Goal: Use online tool/utility: Utilize a website feature to perform a specific function

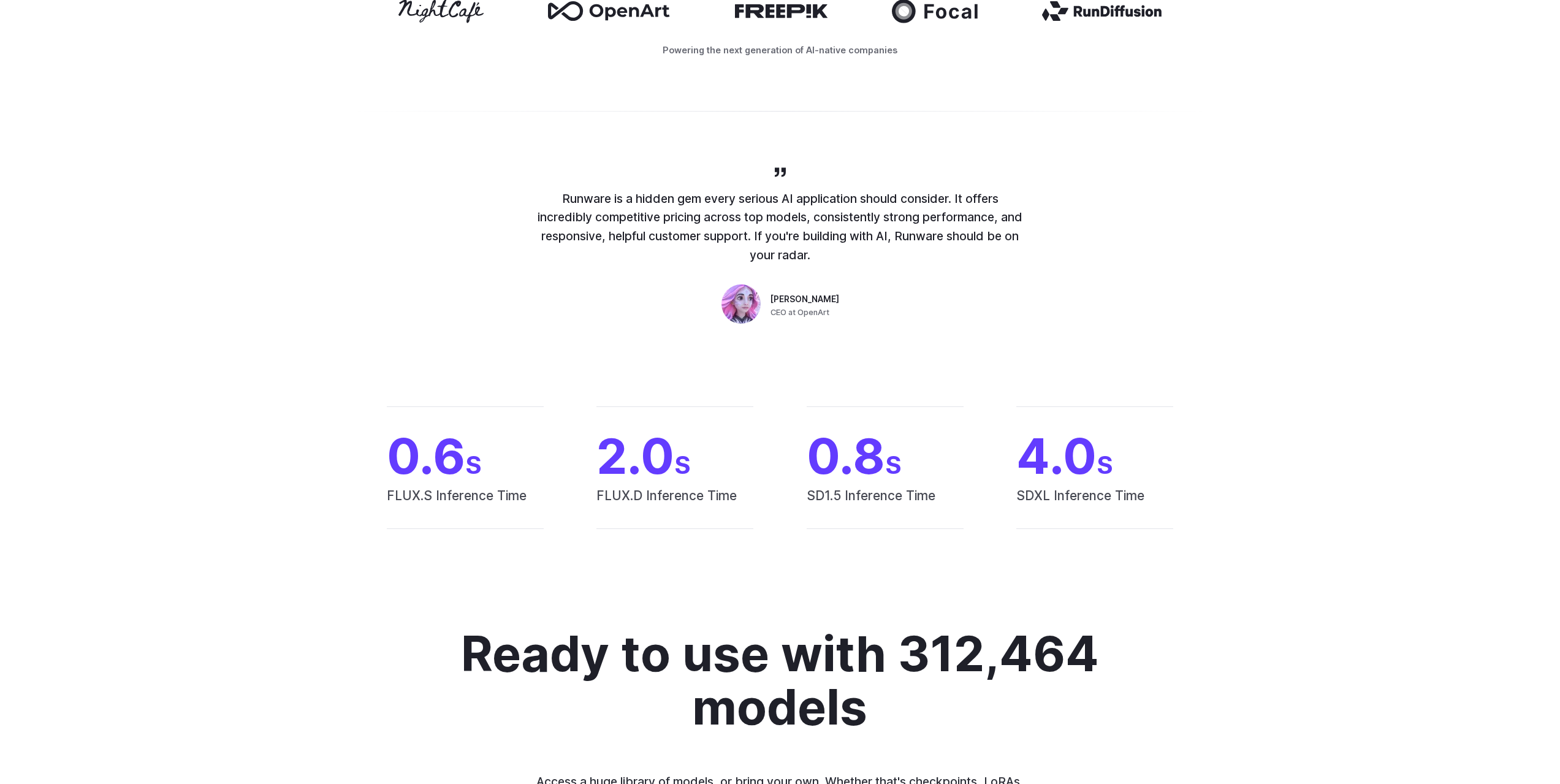
scroll to position [573, 0]
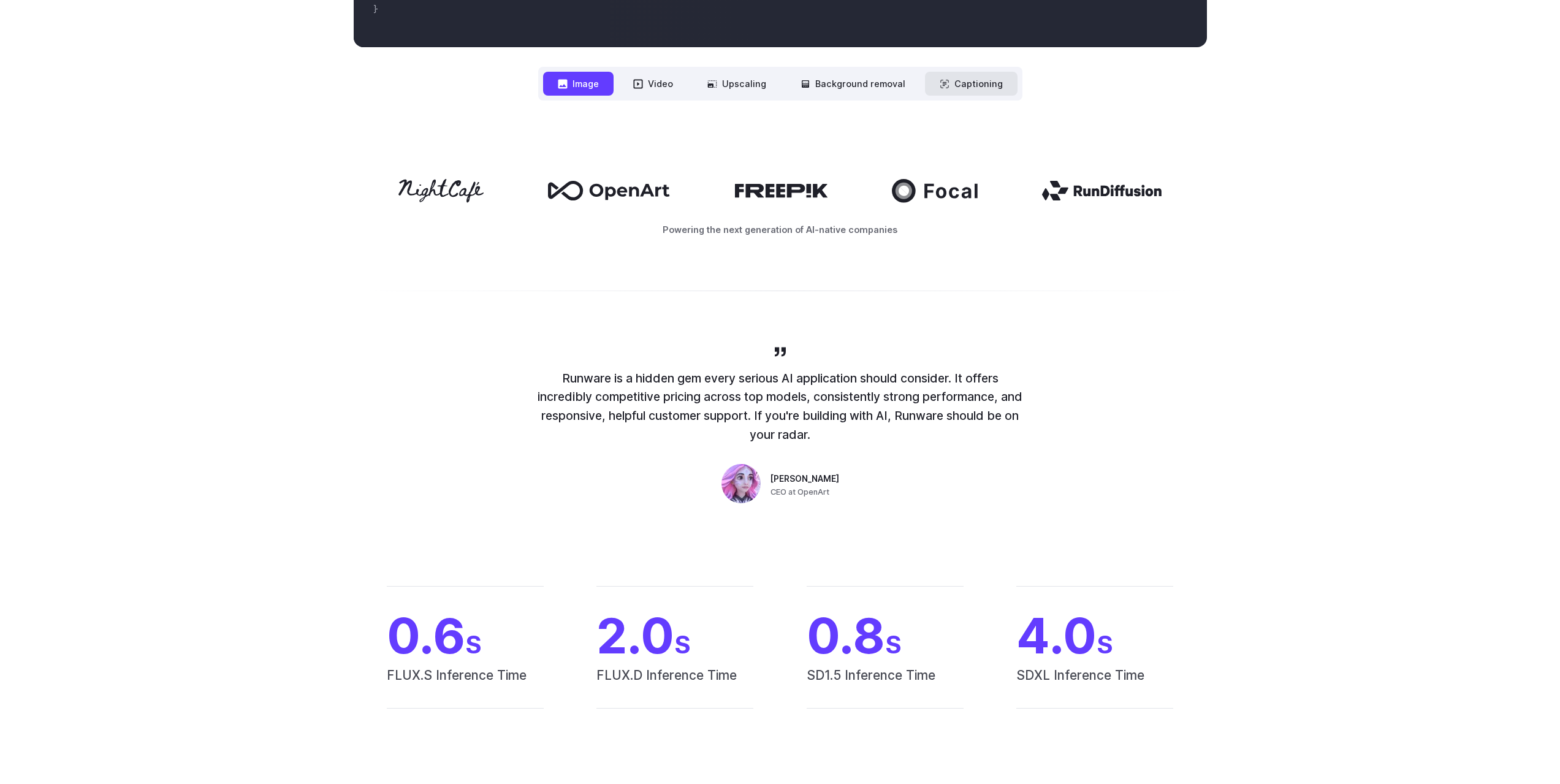
click at [971, 84] on button "Captioning" at bounding box center [971, 84] width 93 height 24
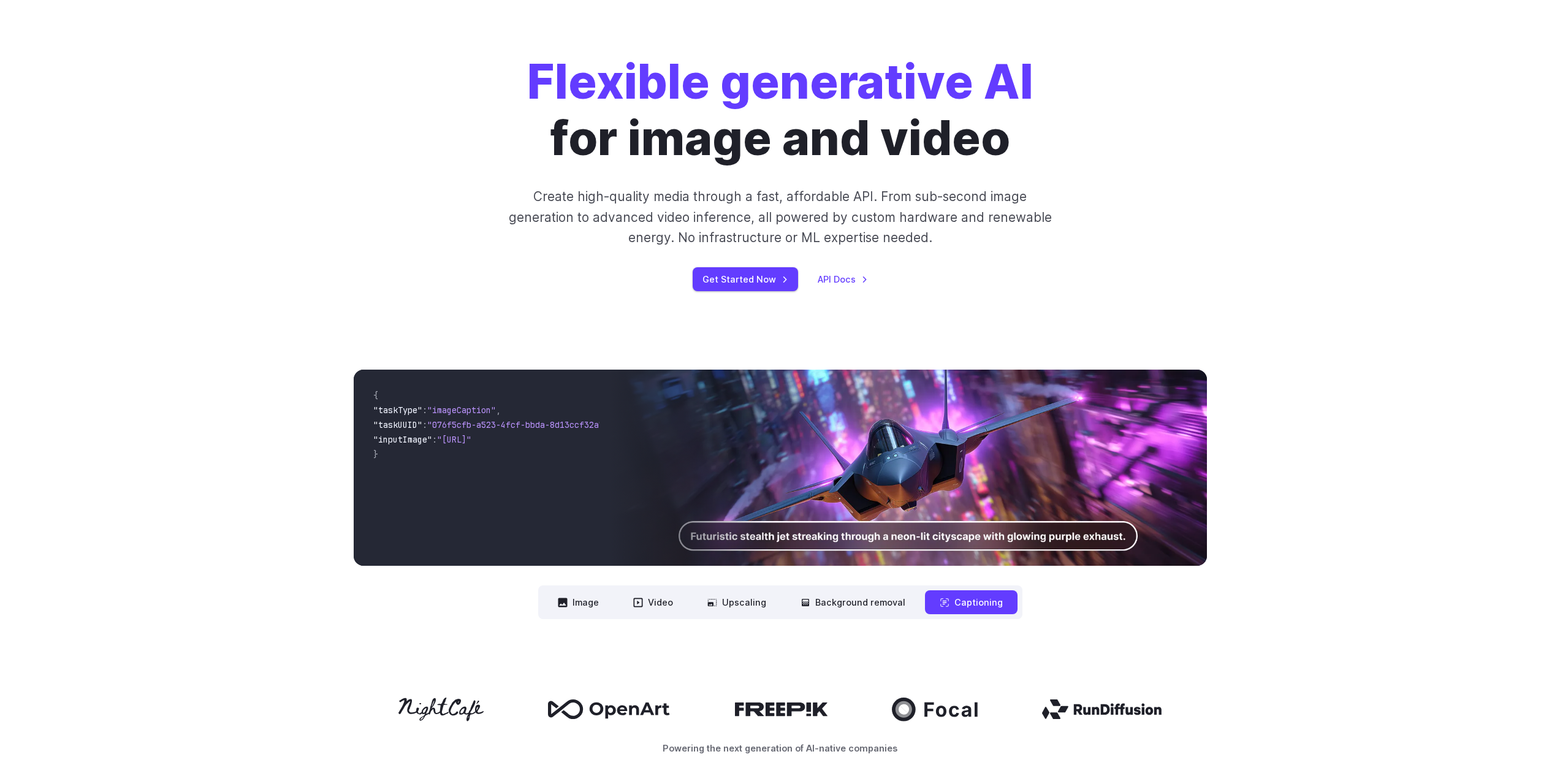
scroll to position [0, 0]
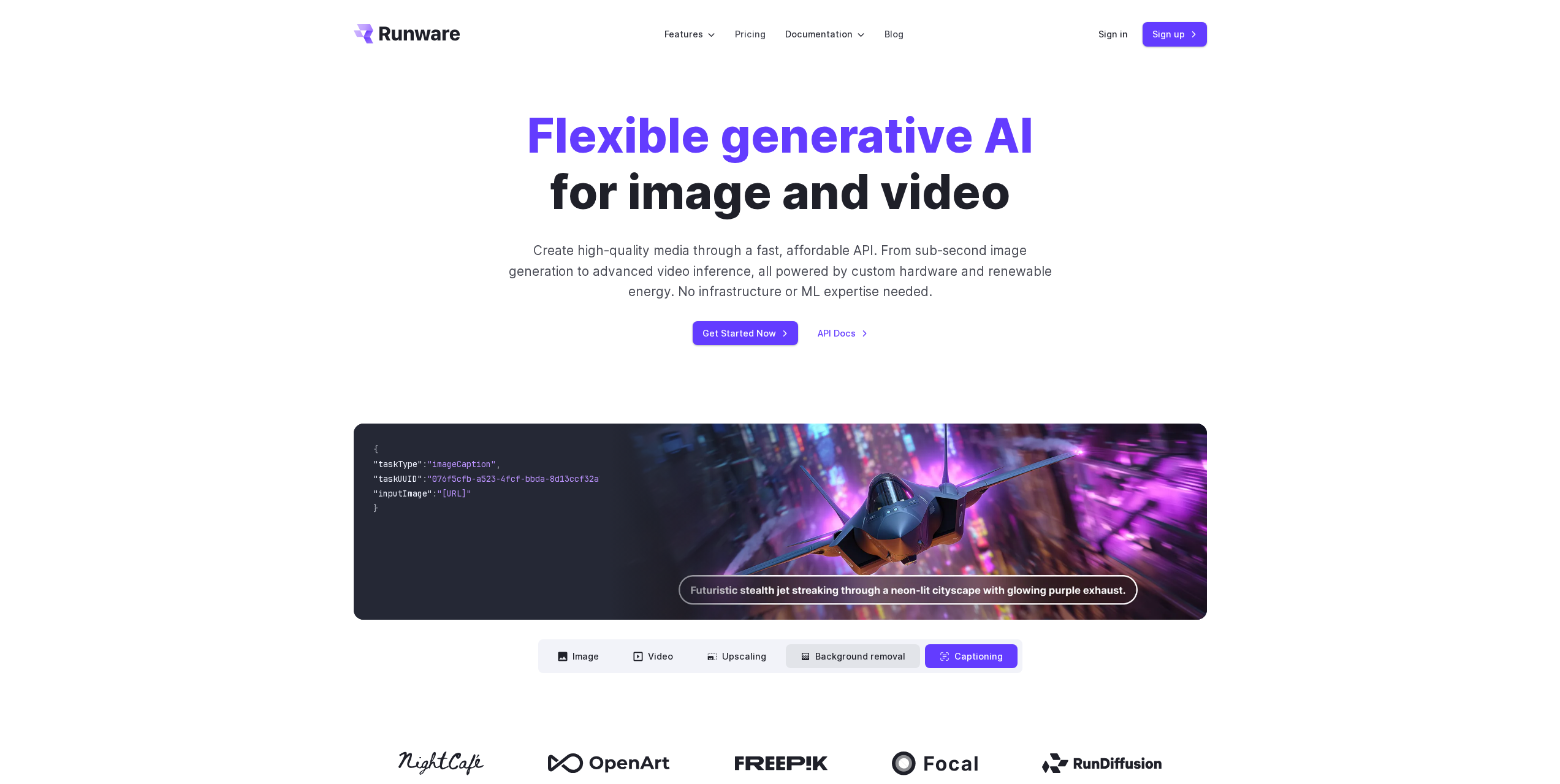
click at [881, 655] on button "Background removal" at bounding box center [853, 656] width 134 height 24
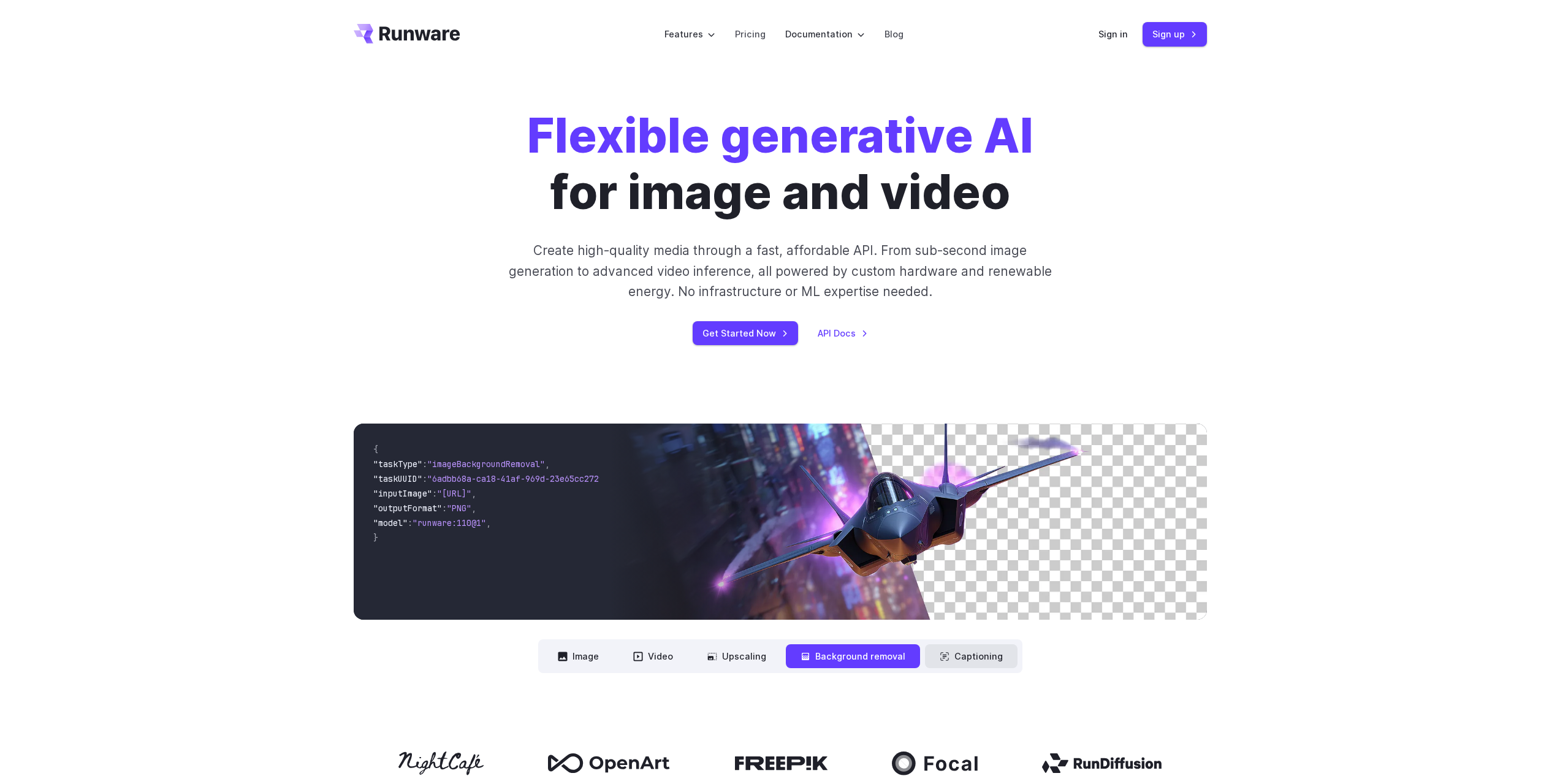
click at [953, 654] on button "Captioning" at bounding box center [971, 656] width 93 height 24
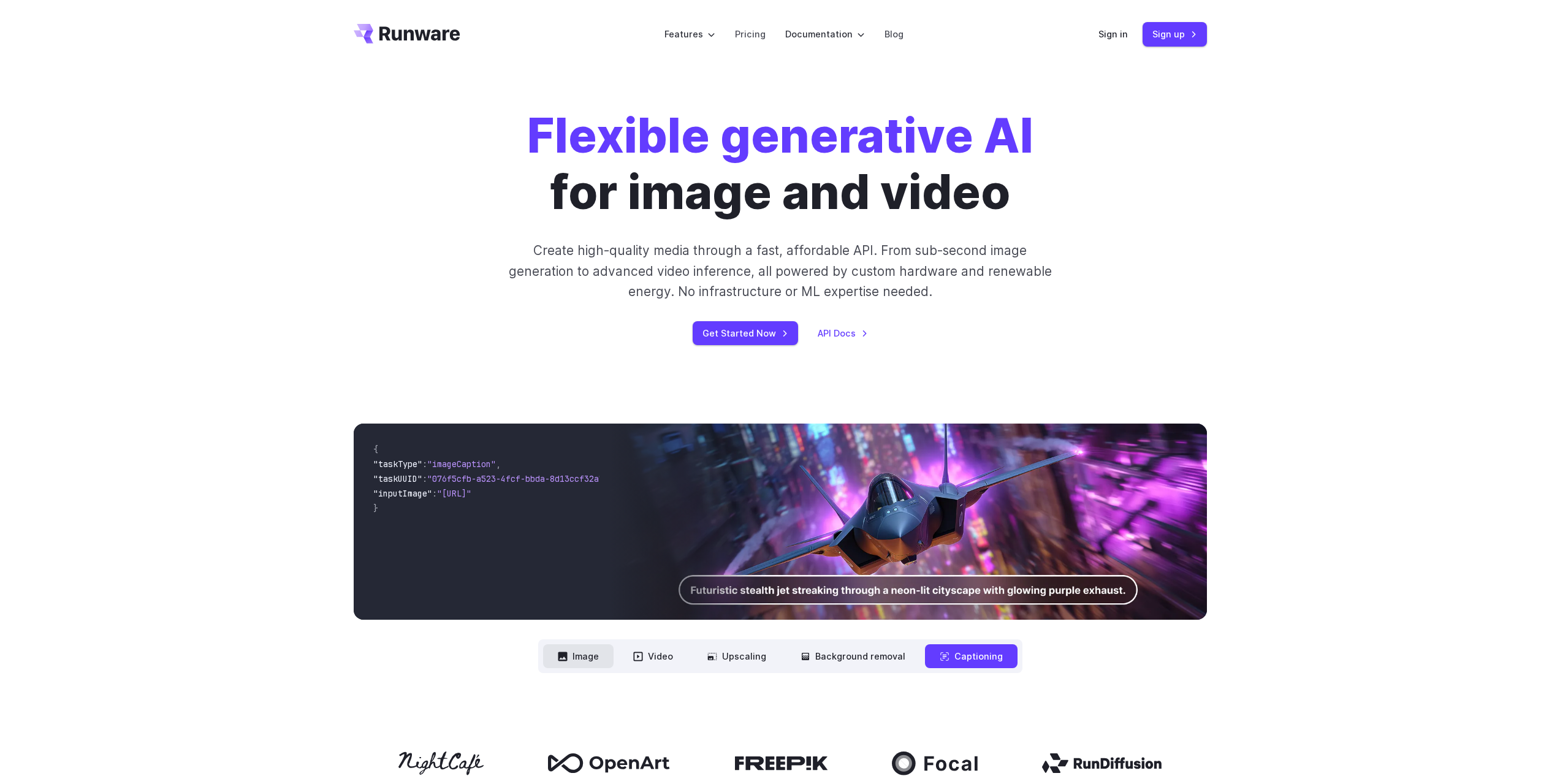
click at [582, 659] on button "Image" at bounding box center [578, 656] width 71 height 24
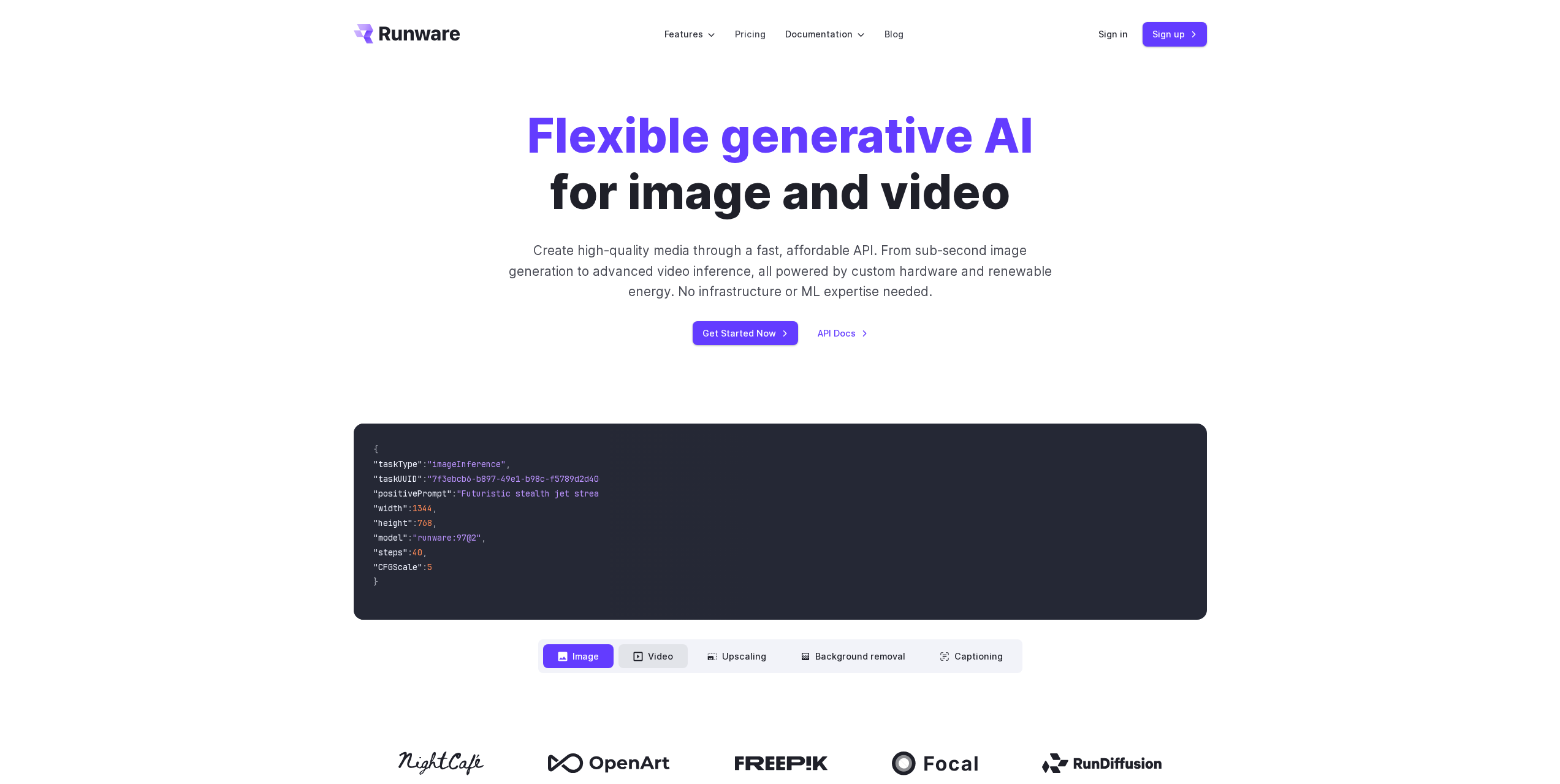
click at [656, 654] on button "Video" at bounding box center [653, 656] width 69 height 24
click at [750, 655] on button "Upscaling" at bounding box center [736, 656] width 88 height 24
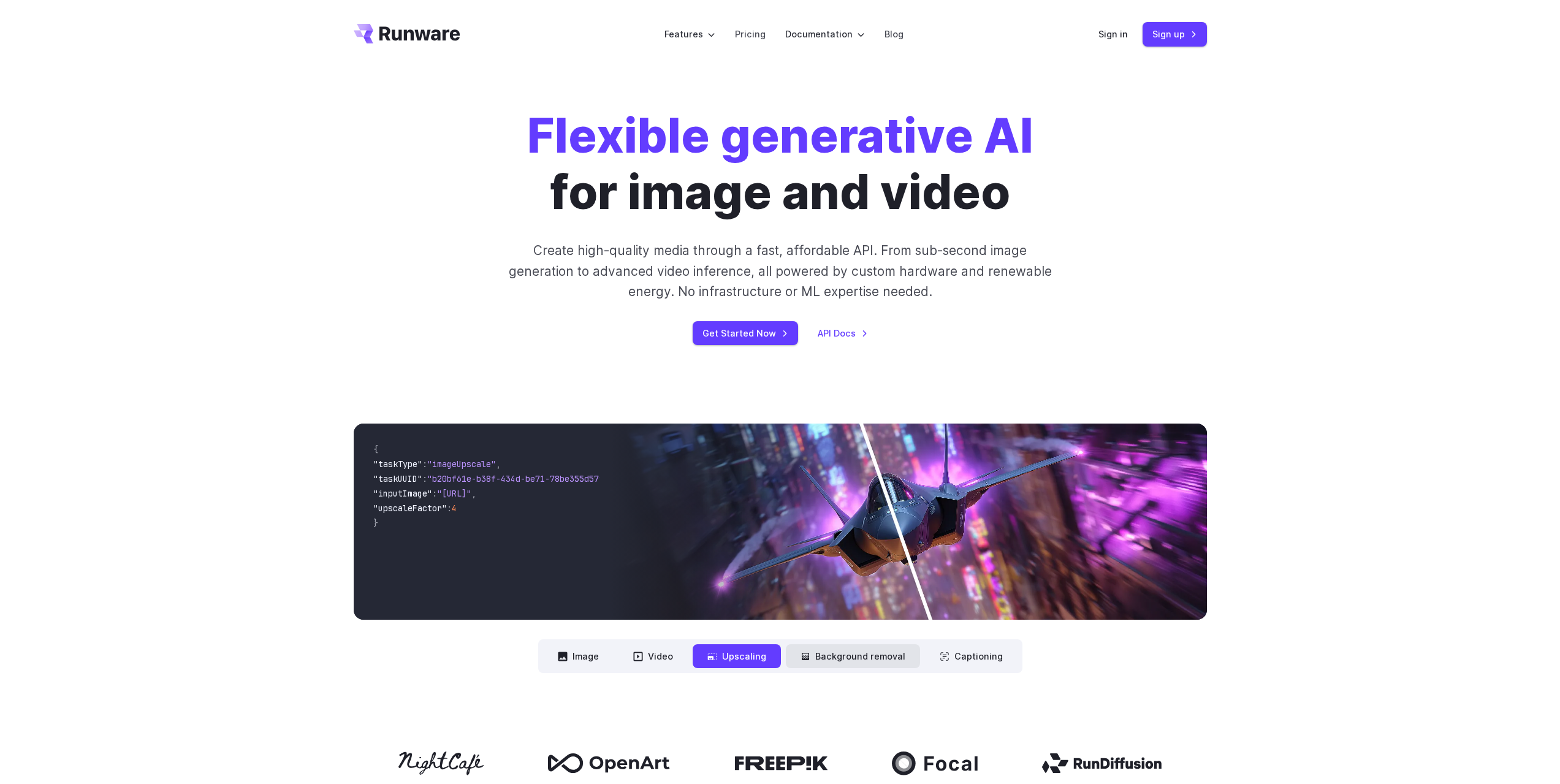
click at [835, 648] on button "Background removal" at bounding box center [853, 656] width 134 height 24
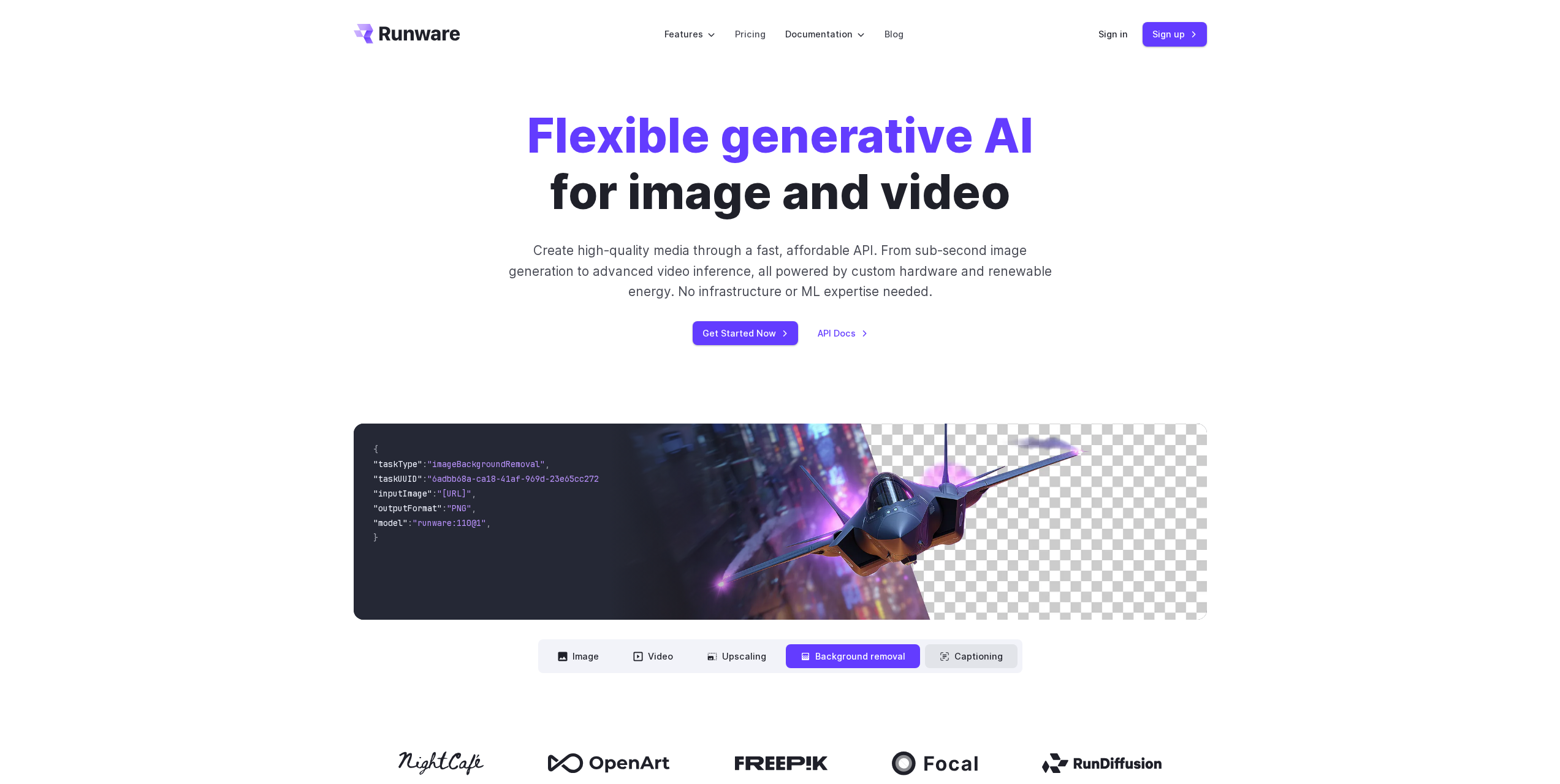
click at [966, 650] on button "Captioning" at bounding box center [971, 656] width 93 height 24
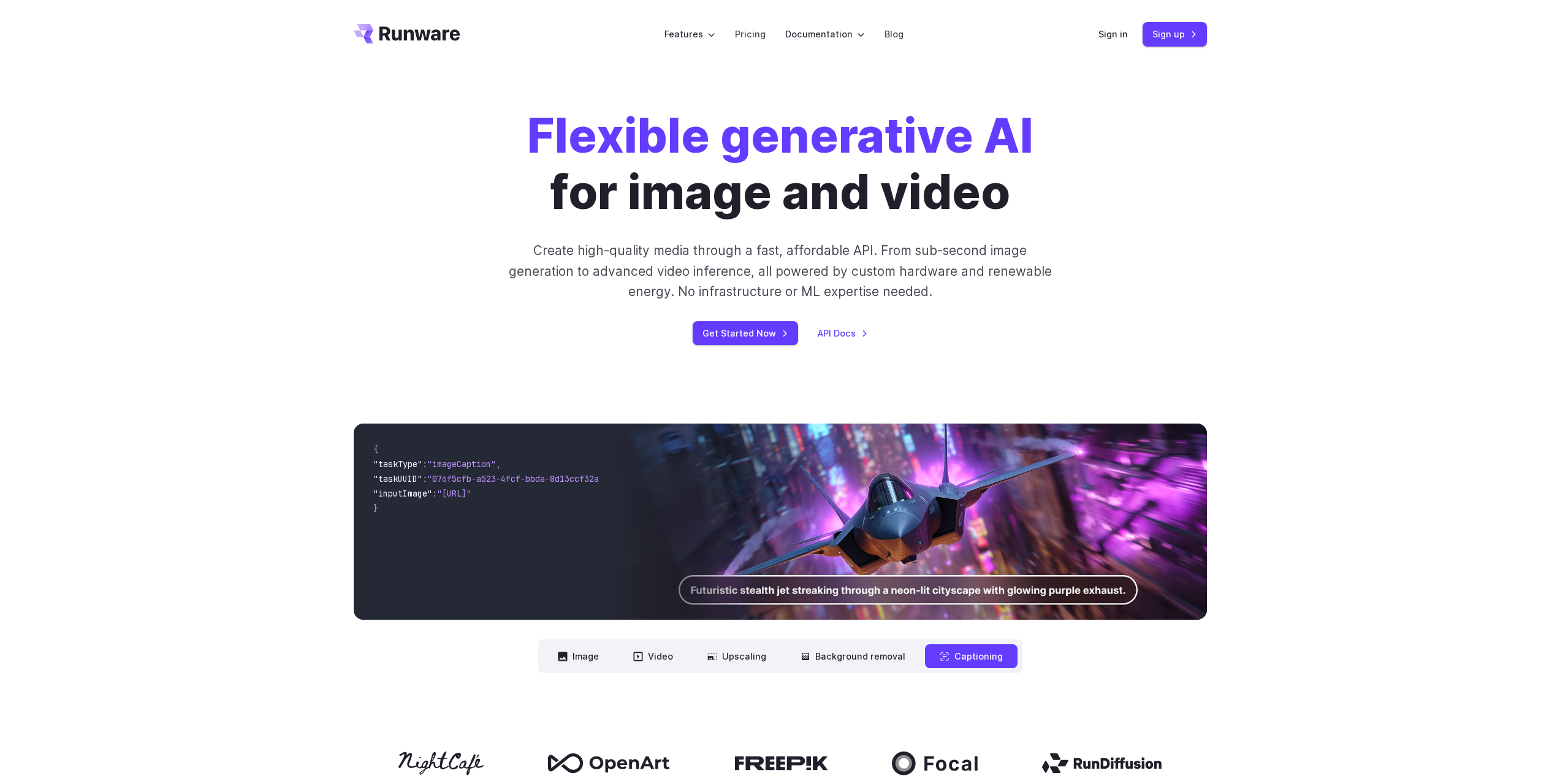
drag, startPoint x: 503, startPoint y: 615, endPoint x: 593, endPoint y: 619, distance: 90.1
click at [615, 619] on div "{ "taskType" : "imageCaption" , "taskUUID" : "076f5cfb-a523-4fcf-bbda-8d13ccf32…" at bounding box center [780, 521] width 853 height 196
click at [968, 660] on button "Captioning" at bounding box center [971, 656] width 93 height 24
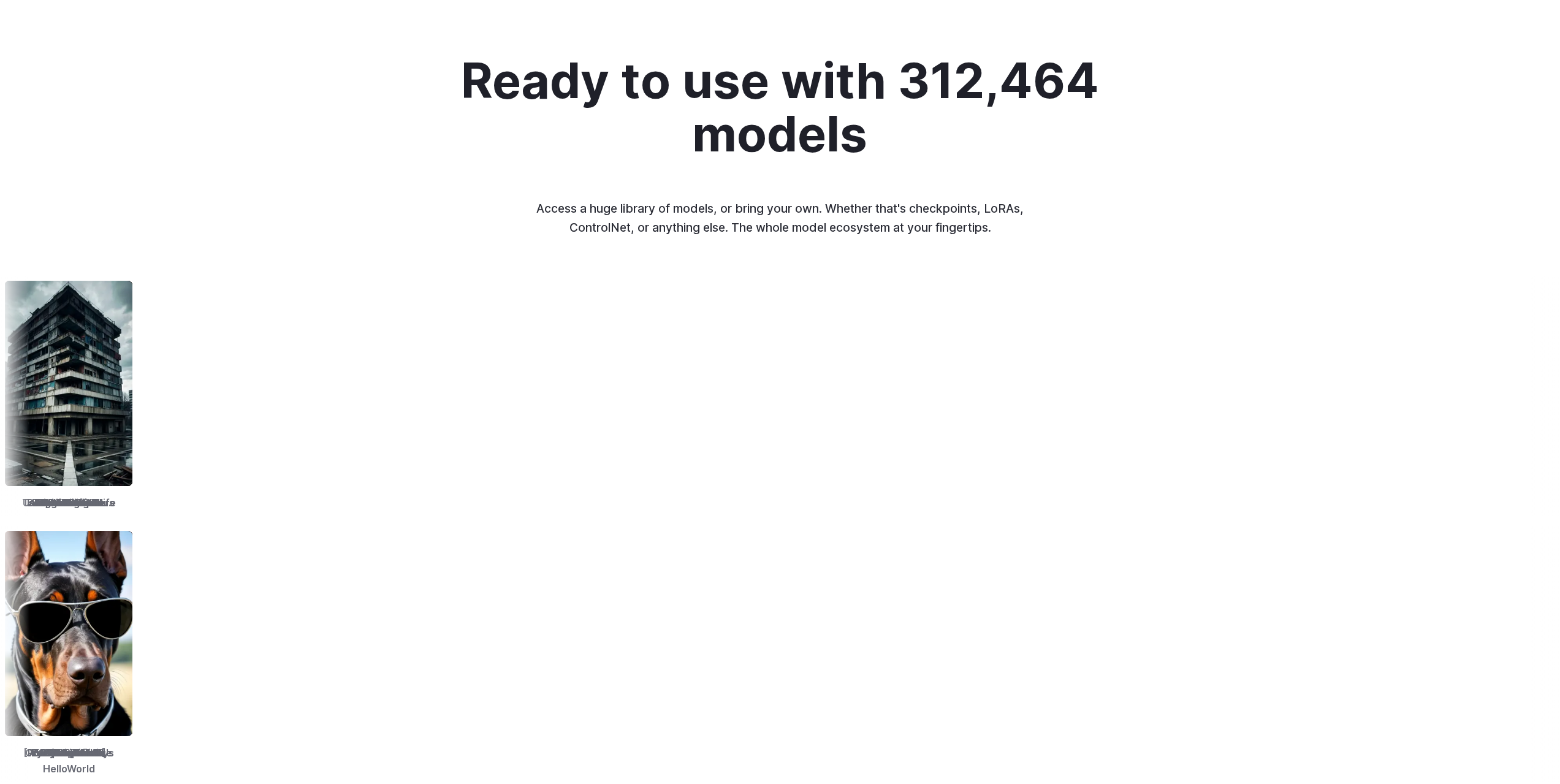
scroll to position [1430, 0]
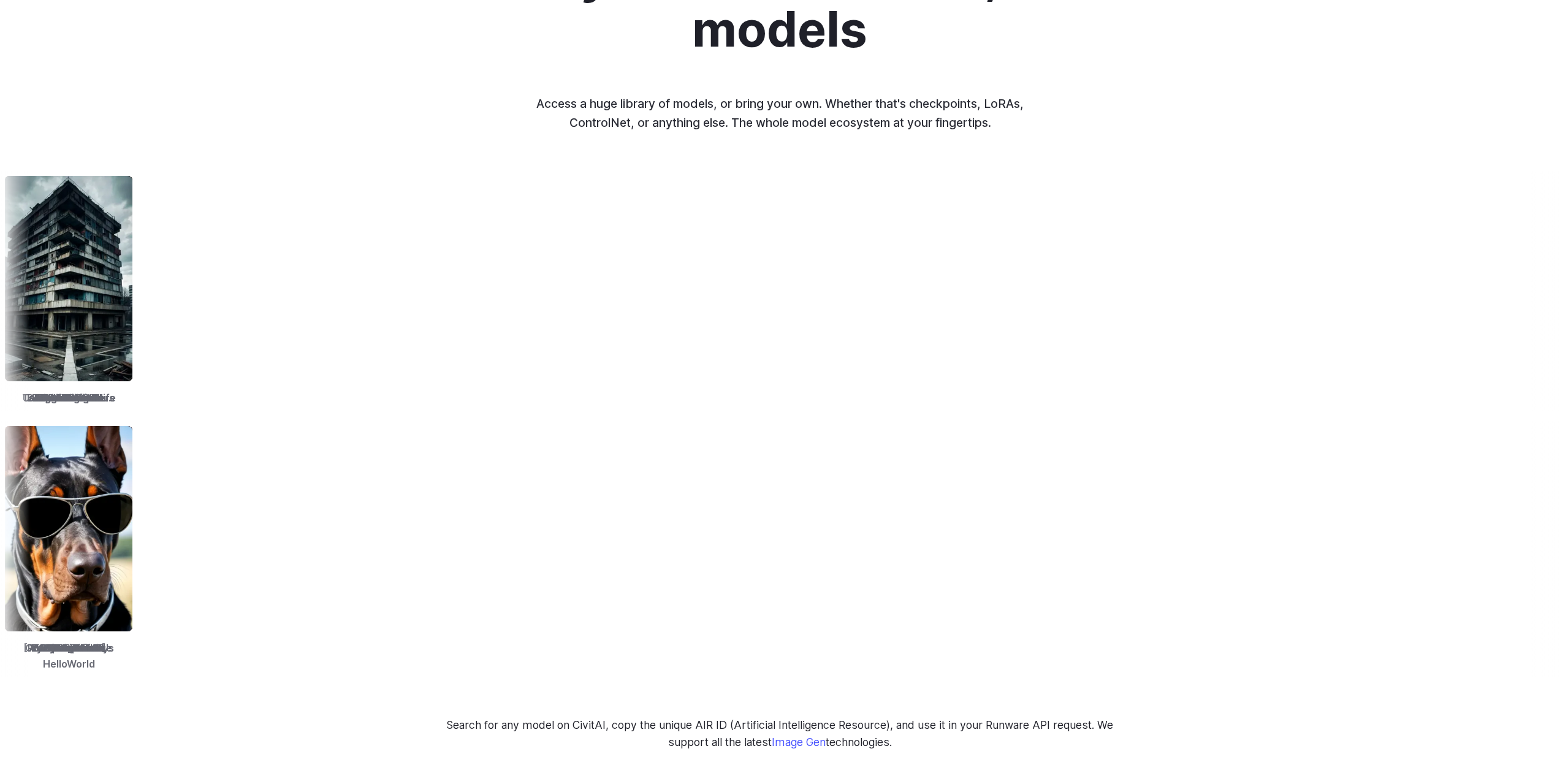
click at [290, 521] on img at bounding box center [346, 529] width 128 height 206
click at [290, 521] on img at bounding box center [342, 529] width 128 height 206
click at [297, 520] on img at bounding box center [342, 529] width 128 height 206
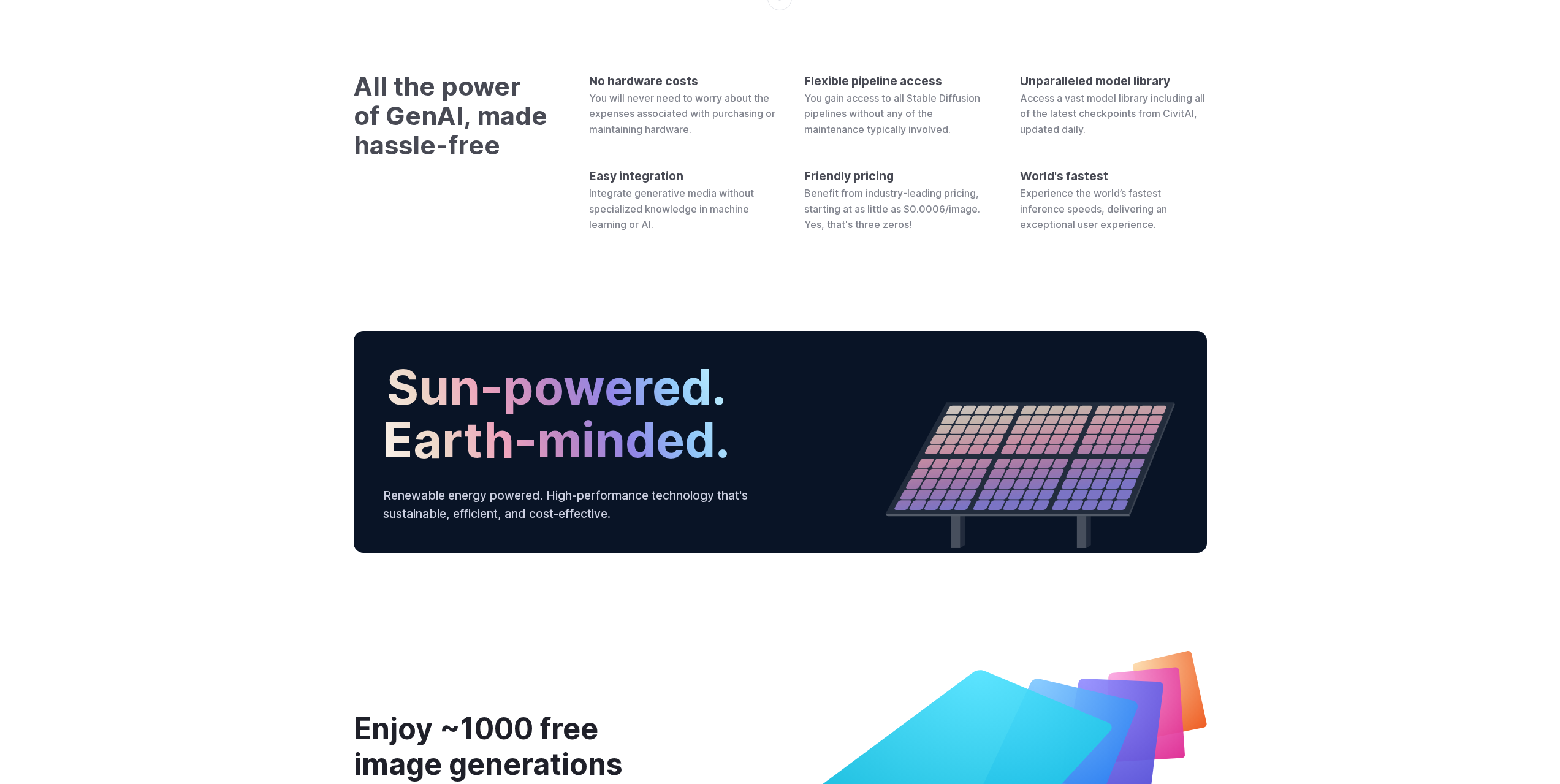
scroll to position [4444, 0]
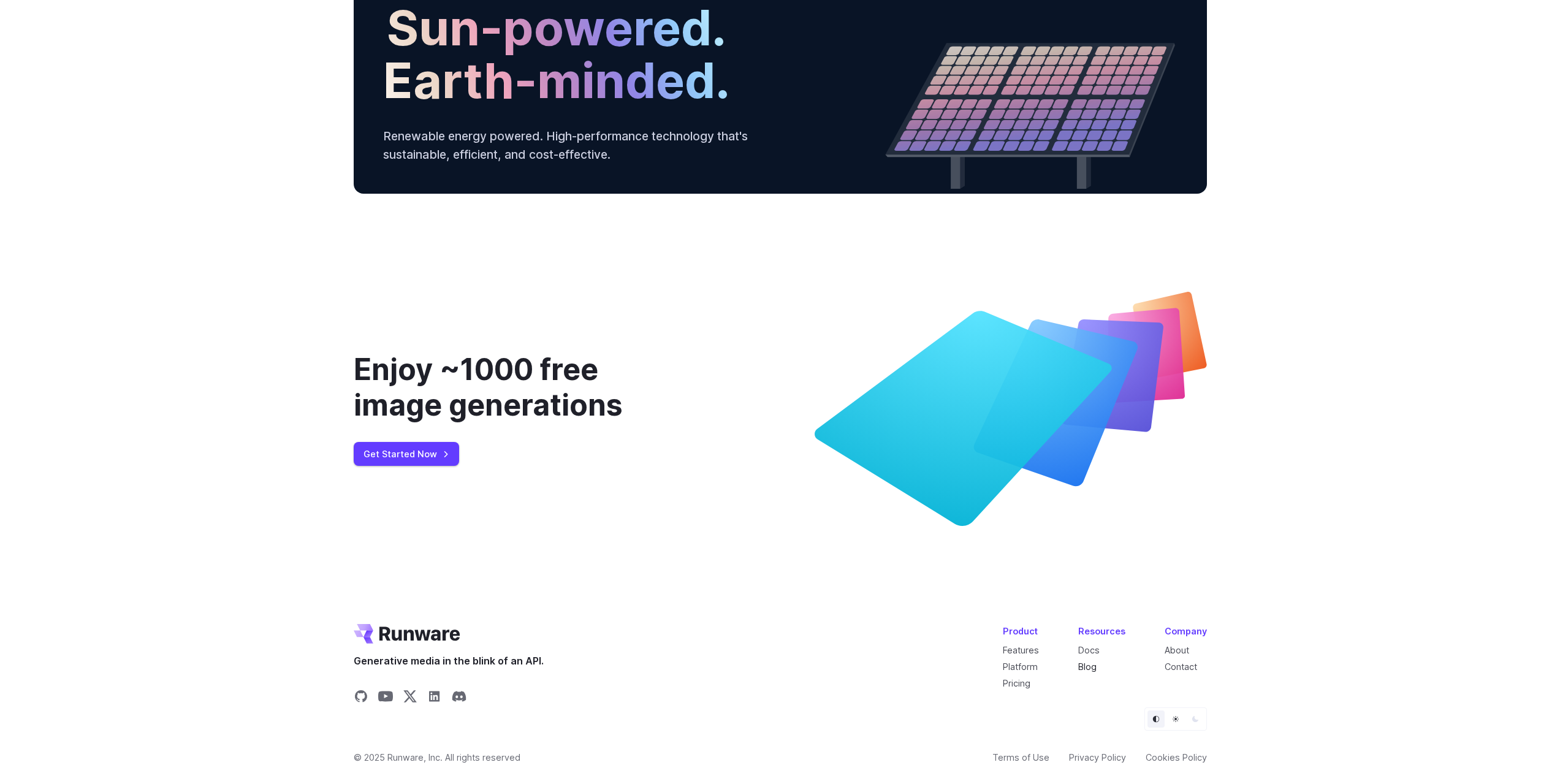
click at [1084, 668] on link "Blog" at bounding box center [1087, 666] width 18 height 10
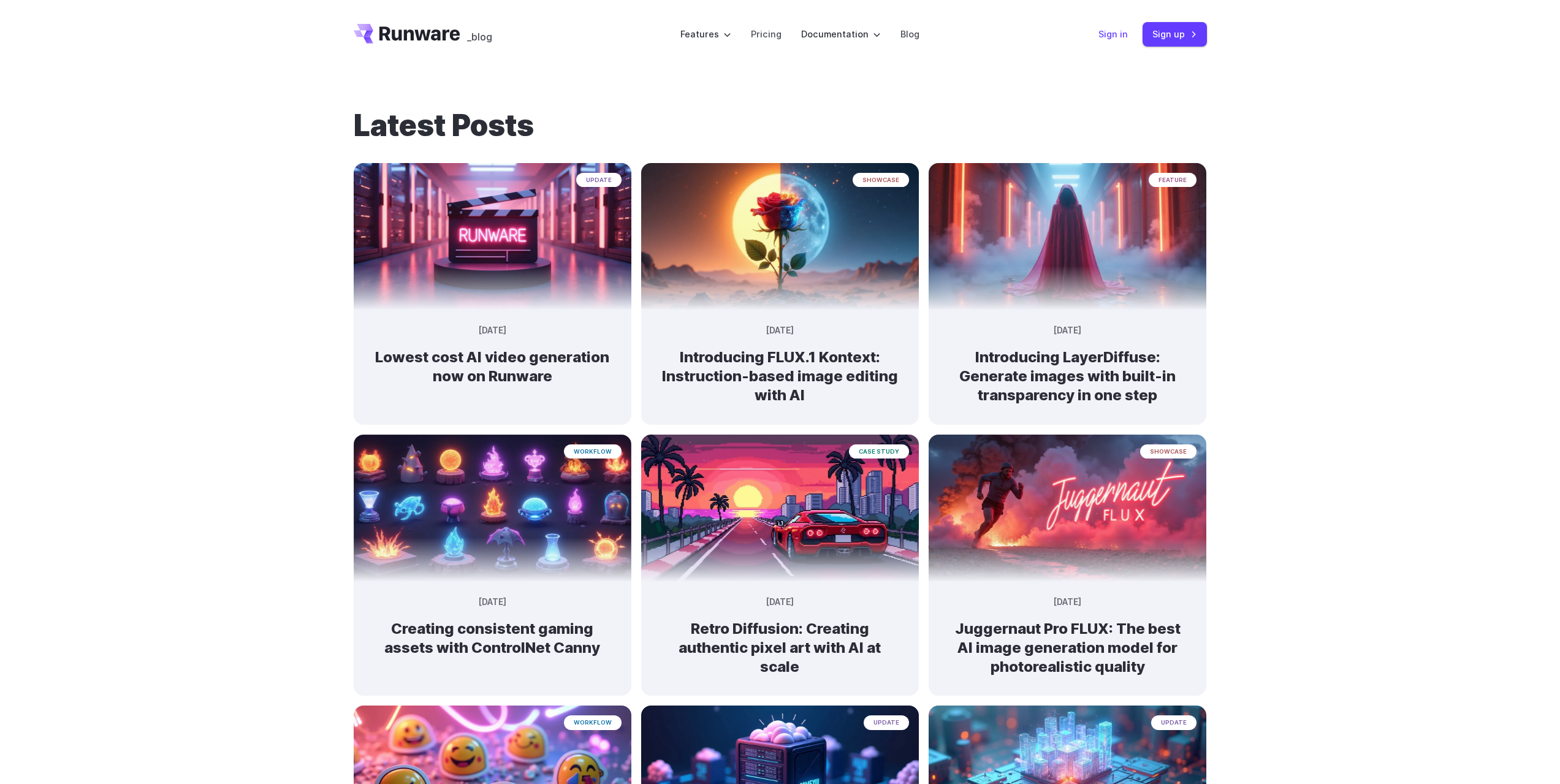
click at [1105, 36] on link "Sign in" at bounding box center [1113, 33] width 29 height 14
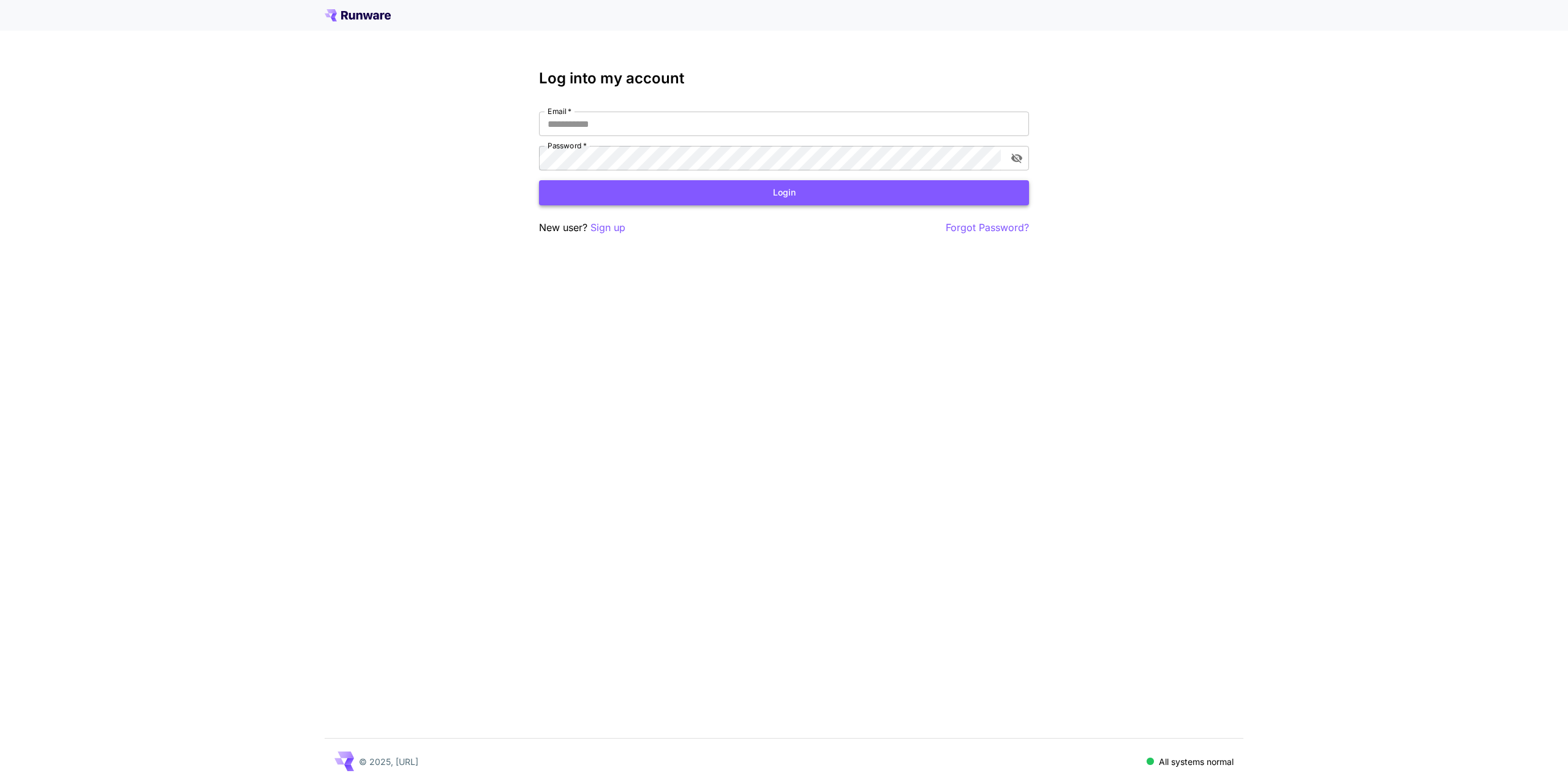
type input "**********"
click at [618, 201] on button "Login" at bounding box center [784, 192] width 490 height 25
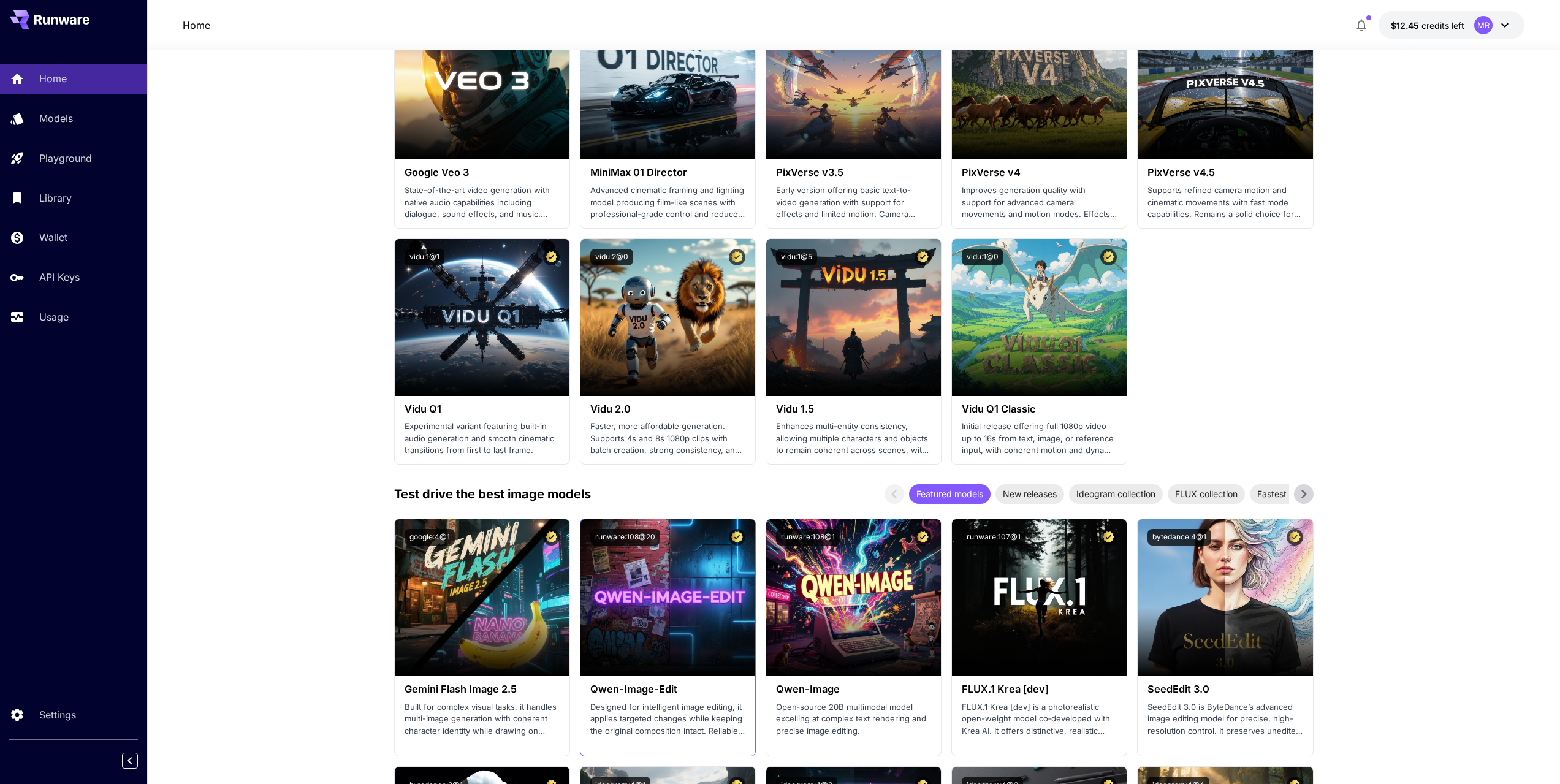
scroll to position [1145, 0]
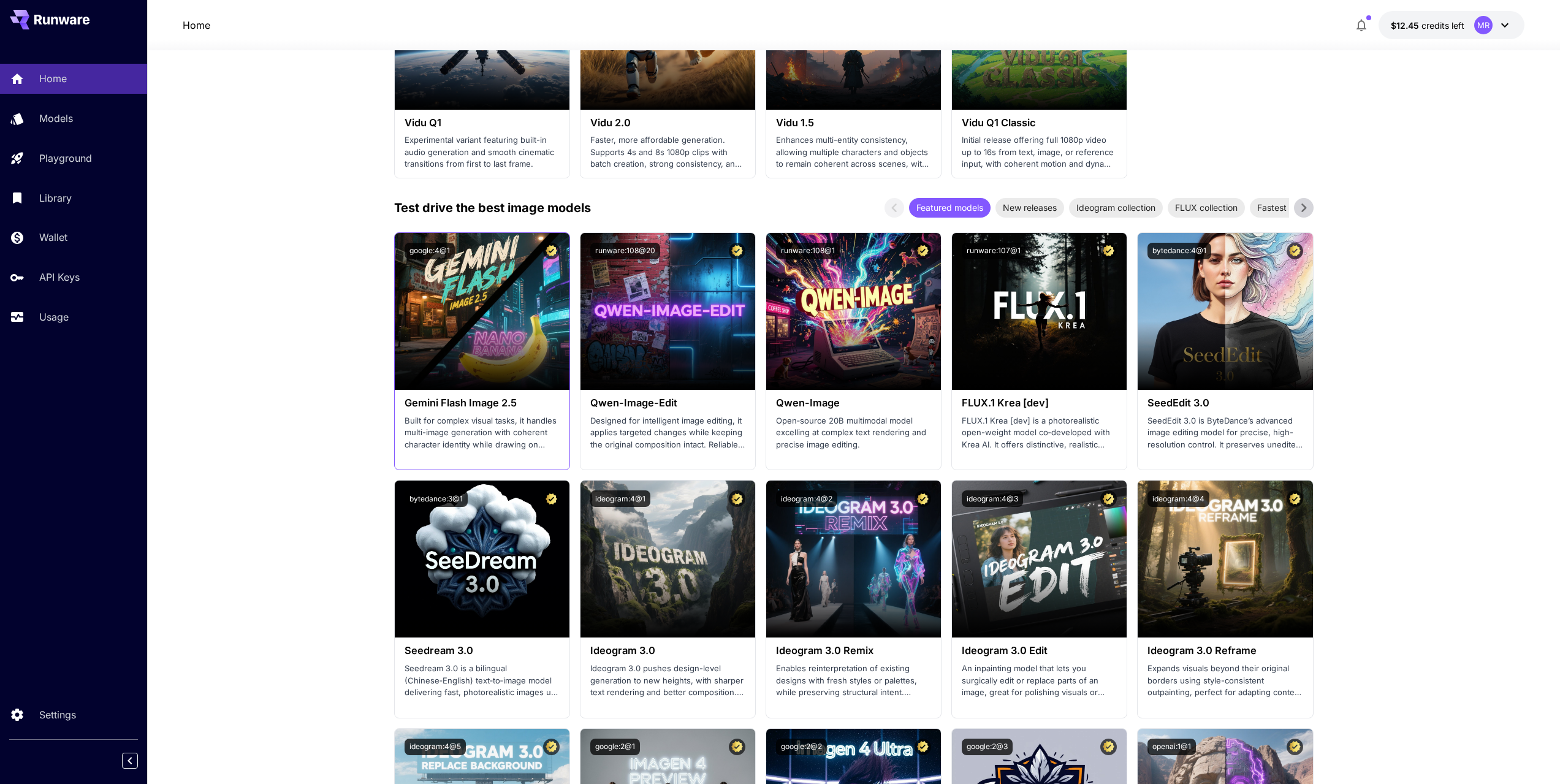
click at [472, 437] on p "Built for complex visual tasks, it handles multi-image generation with coherent…" at bounding box center [482, 432] width 155 height 36
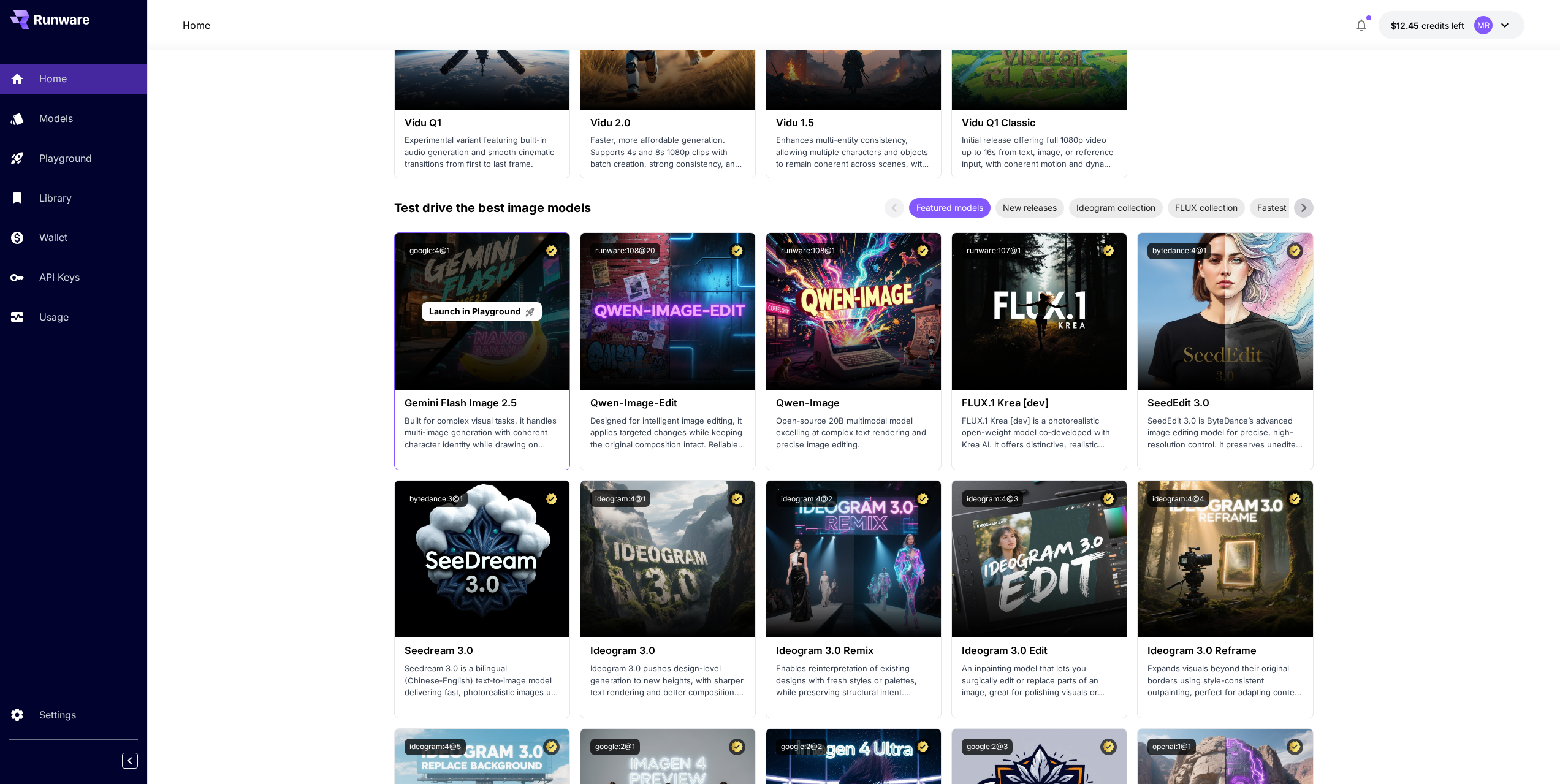
click at [474, 314] on span "Launch in Playground" at bounding box center [475, 310] width 92 height 10
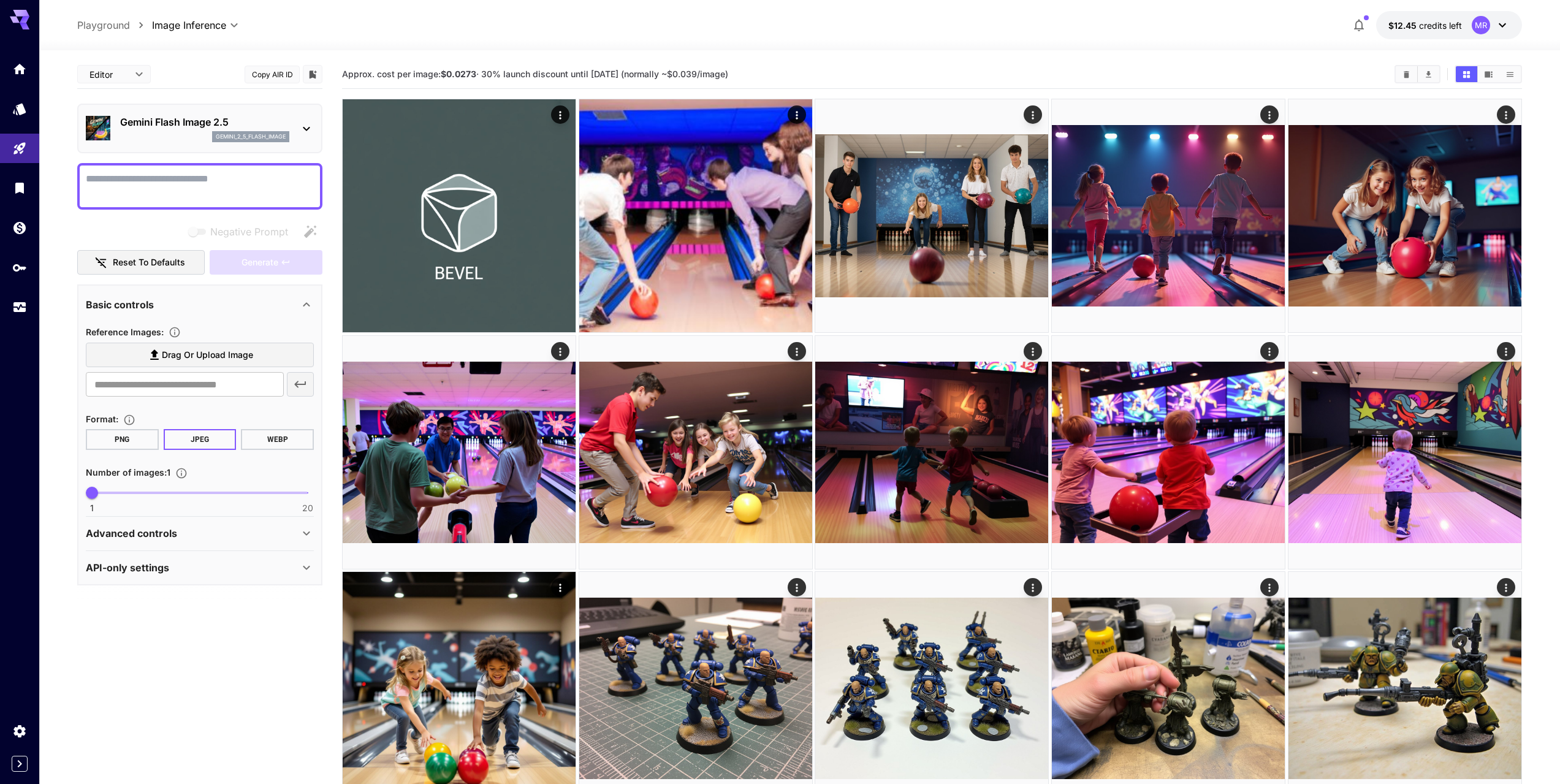
click at [258, 364] on label "Drag or upload image" at bounding box center [199, 354] width 228 height 25
click at [0, 0] on input "Drag or upload image" at bounding box center [0, 0] width 0 height 0
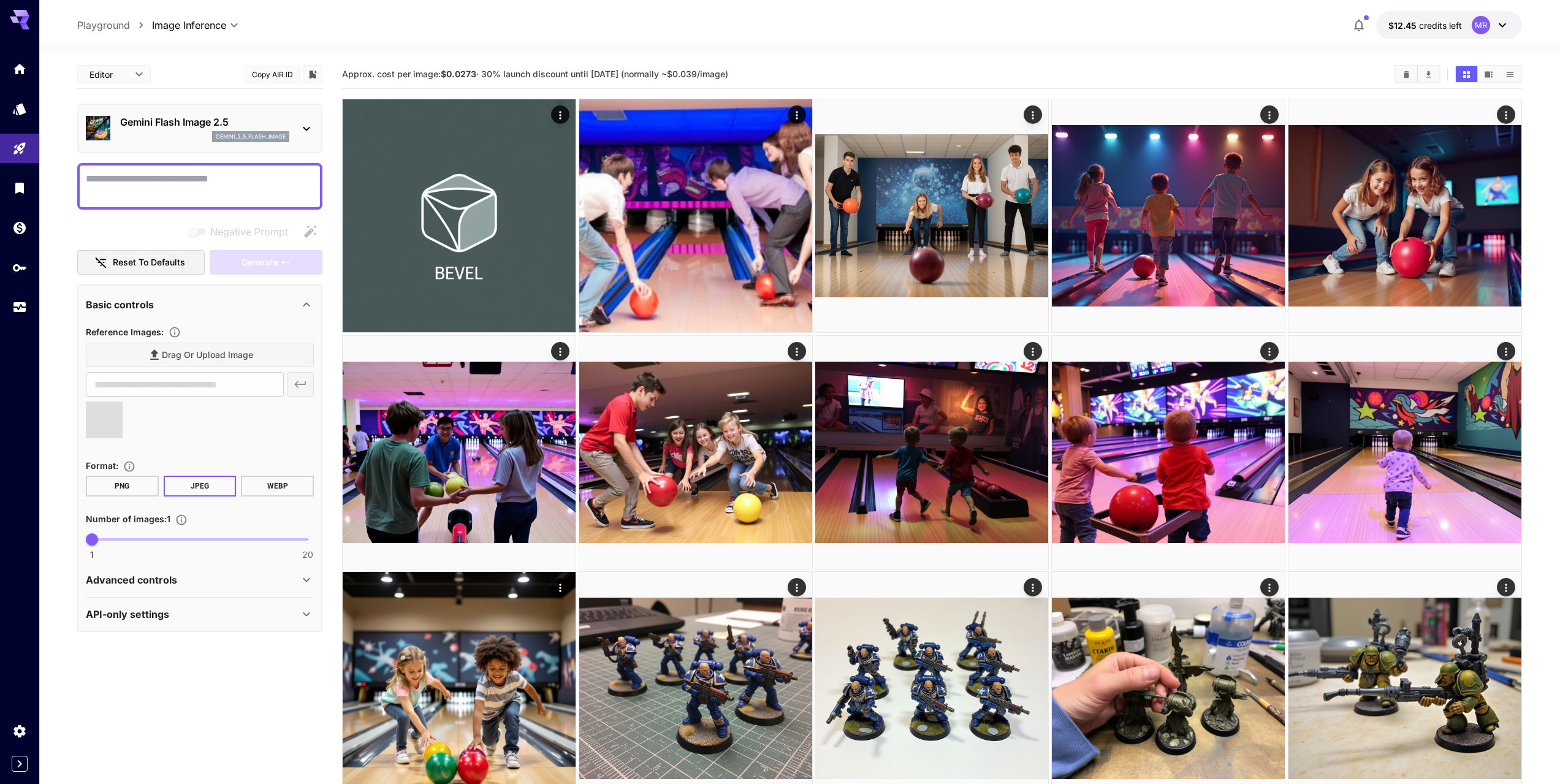
type input "**********"
click at [161, 195] on textarea "Negative Prompt" at bounding box center [199, 186] width 228 height 29
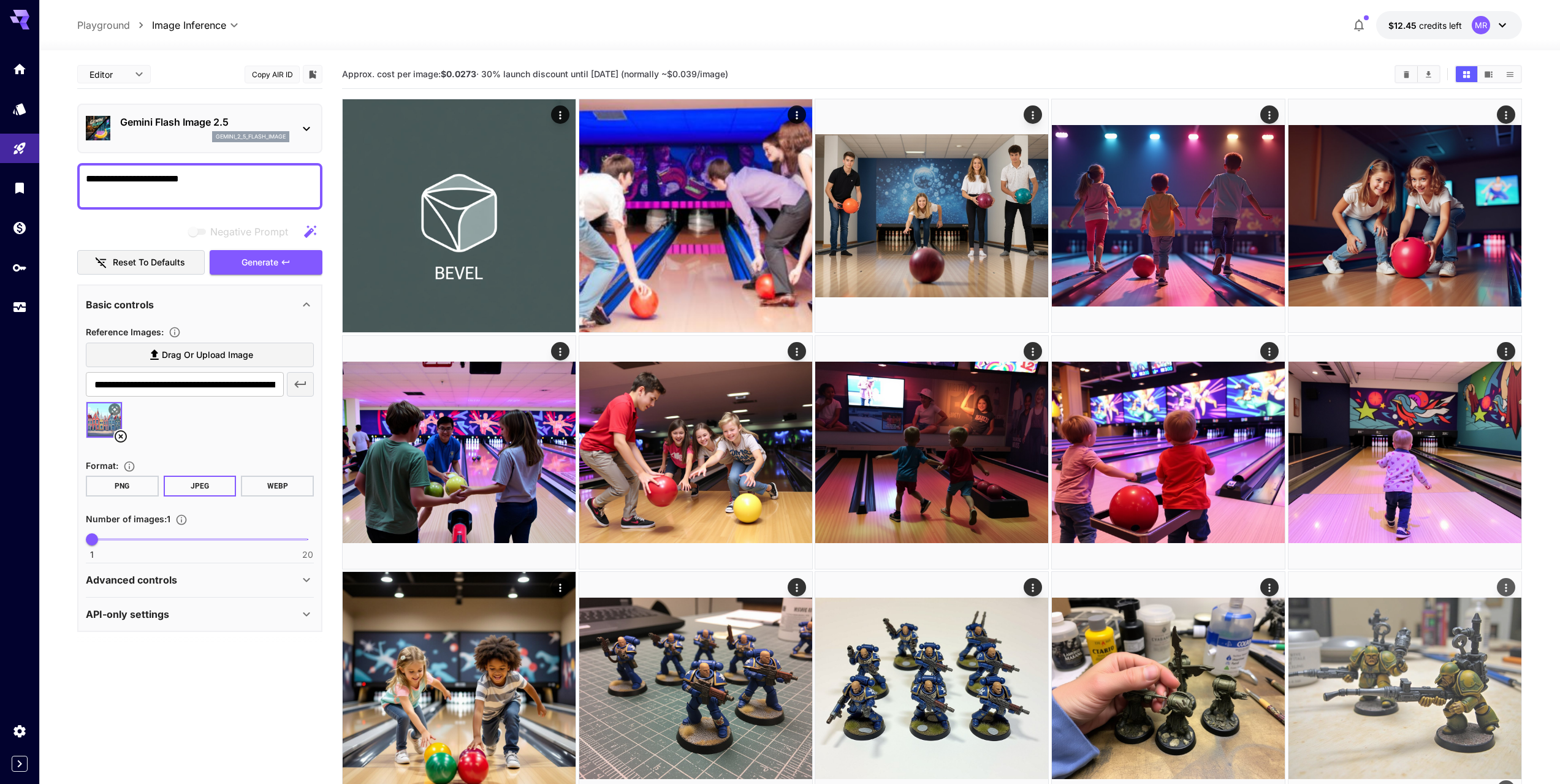
type textarea "**********"
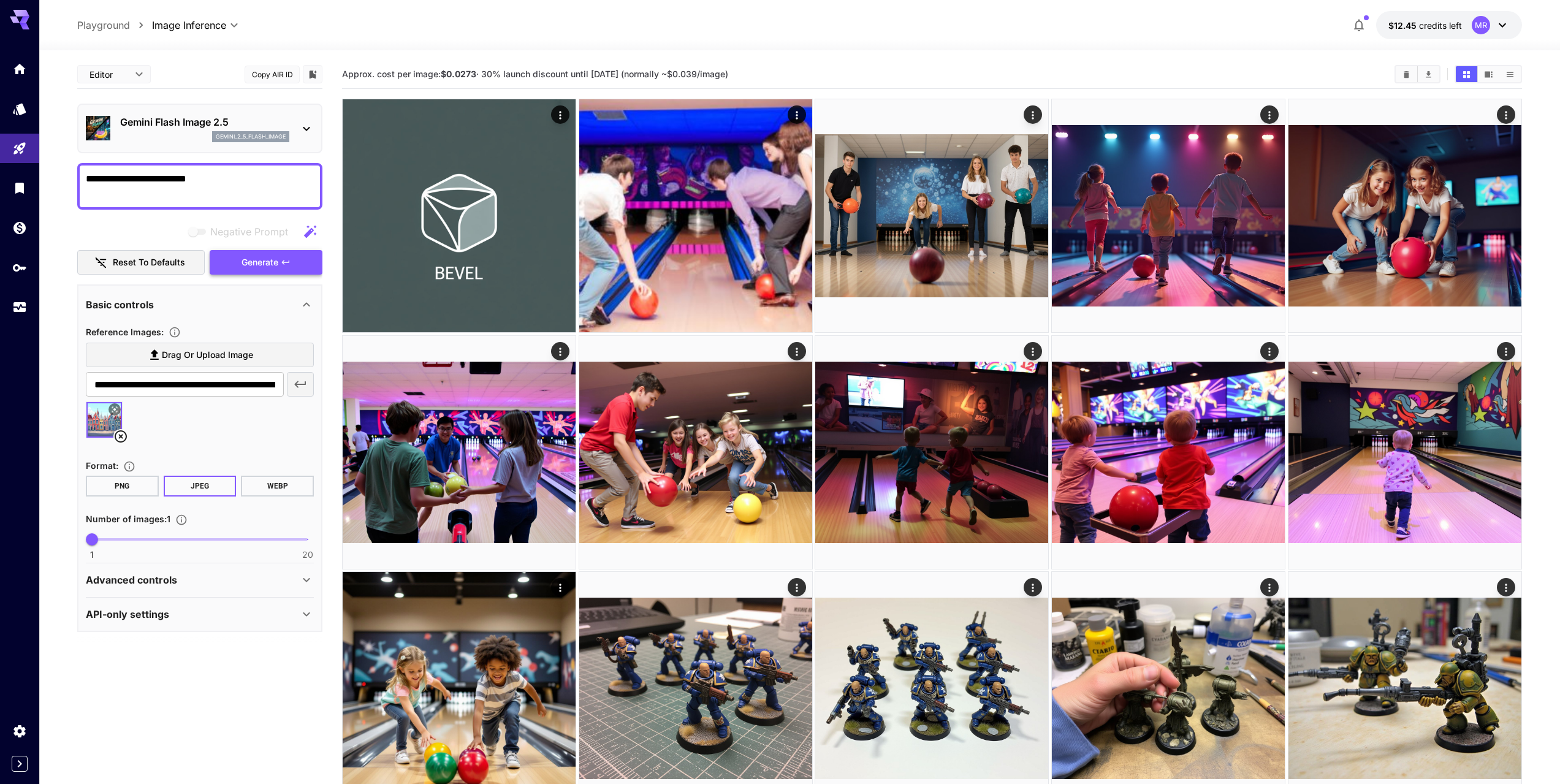
click at [275, 271] on button "Generate" at bounding box center [265, 262] width 113 height 25
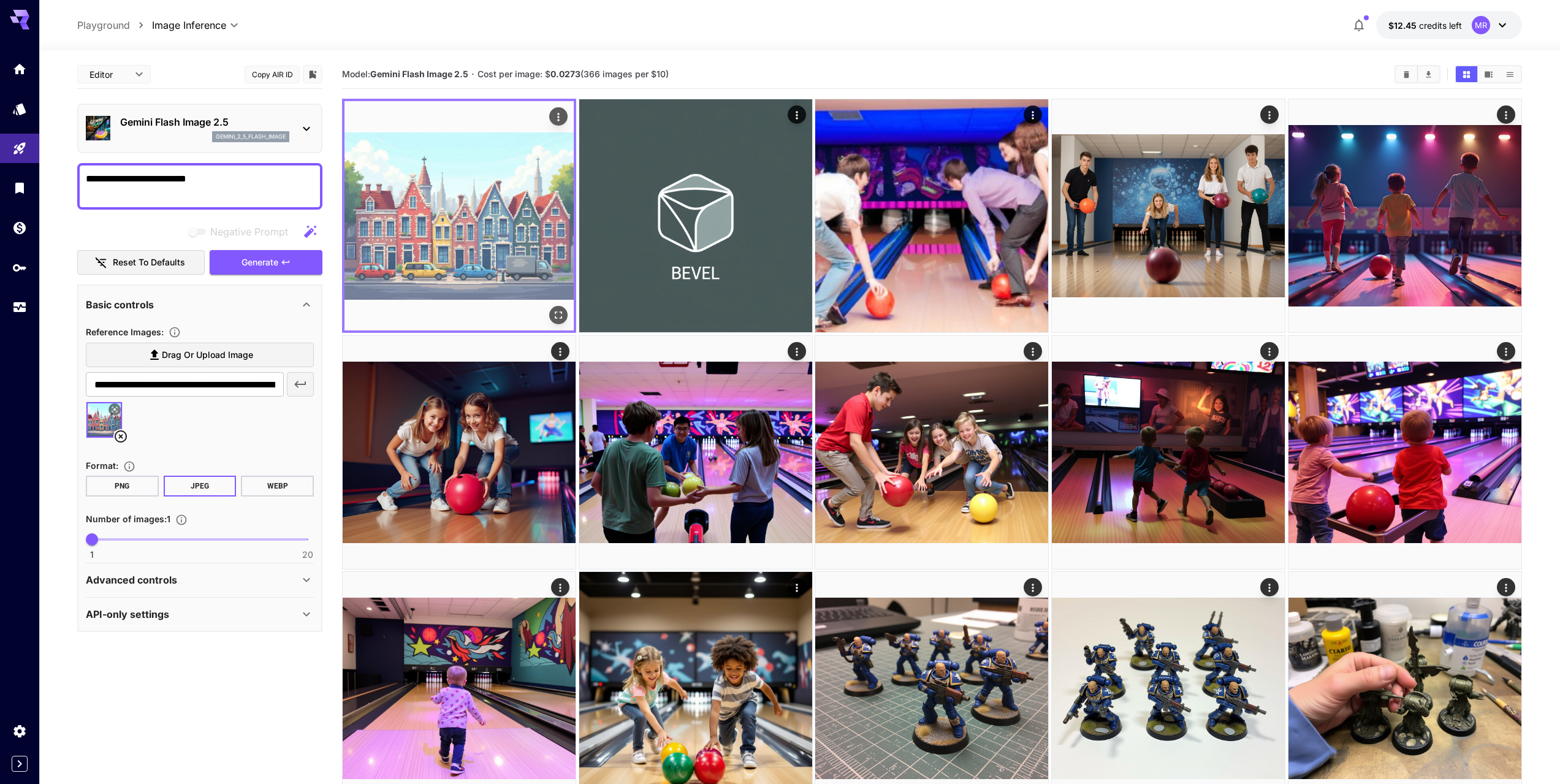
click at [455, 231] on img at bounding box center [459, 216] width 230 height 230
click at [456, 245] on img at bounding box center [459, 216] width 230 height 230
click at [559, 317] on icon "Open in fullscreen" at bounding box center [558, 315] width 12 height 12
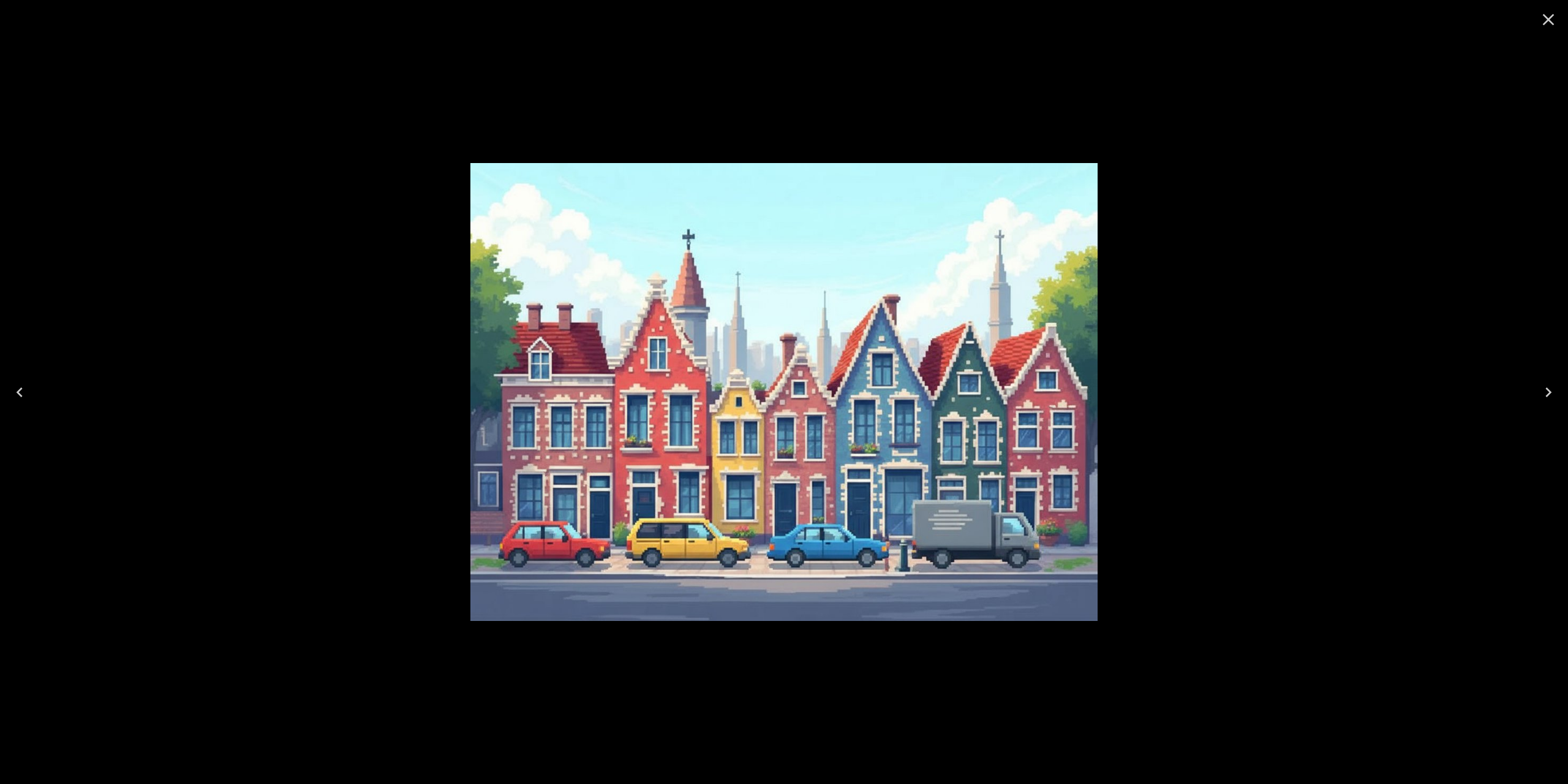
click at [1543, 20] on icon "Close" at bounding box center [1548, 19] width 19 height 19
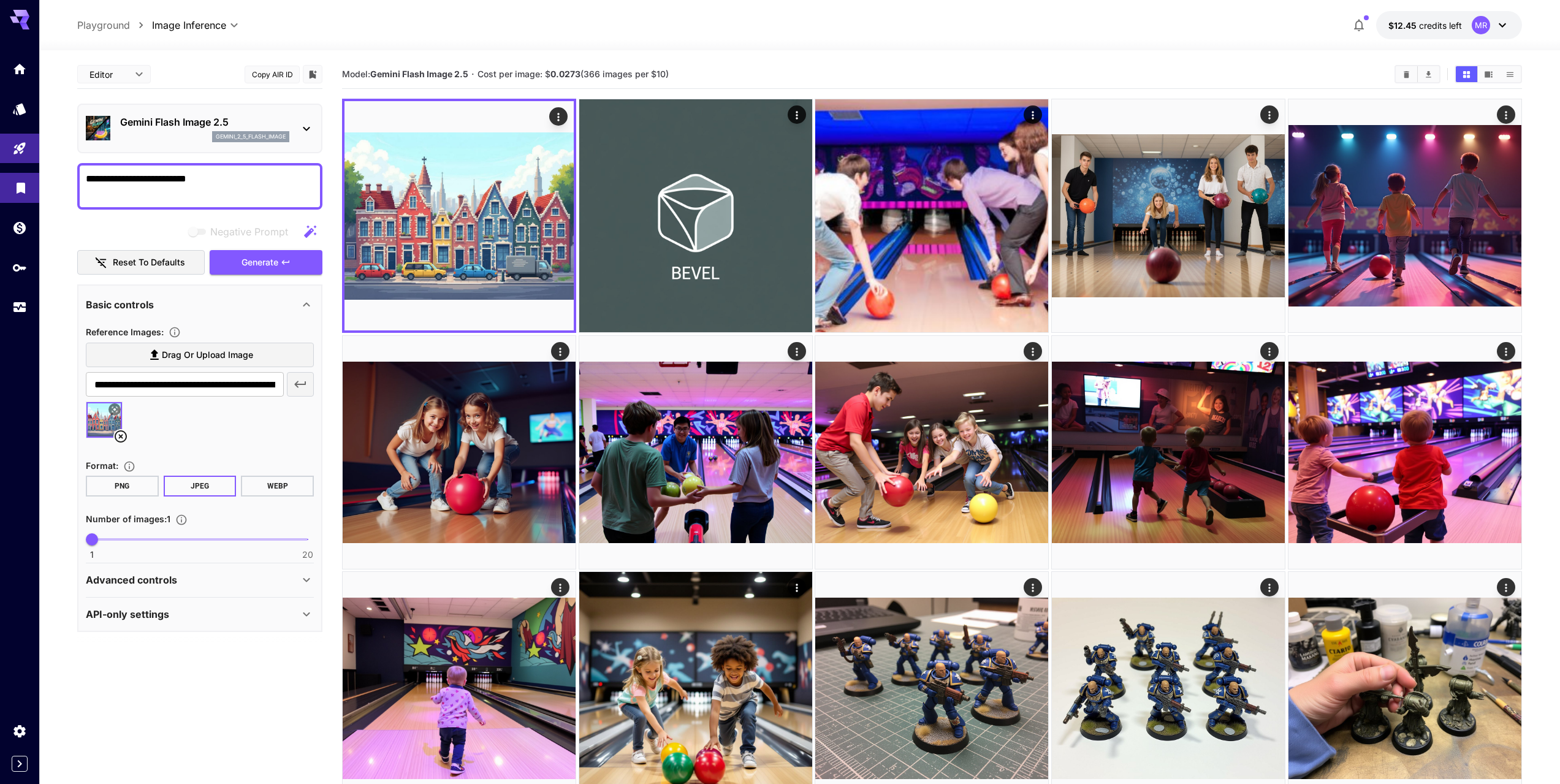
drag, startPoint x: 266, startPoint y: 178, endPoint x: 0, endPoint y: 202, distance: 267.1
type textarea "**********"
click at [297, 252] on button "Generate" at bounding box center [265, 262] width 113 height 25
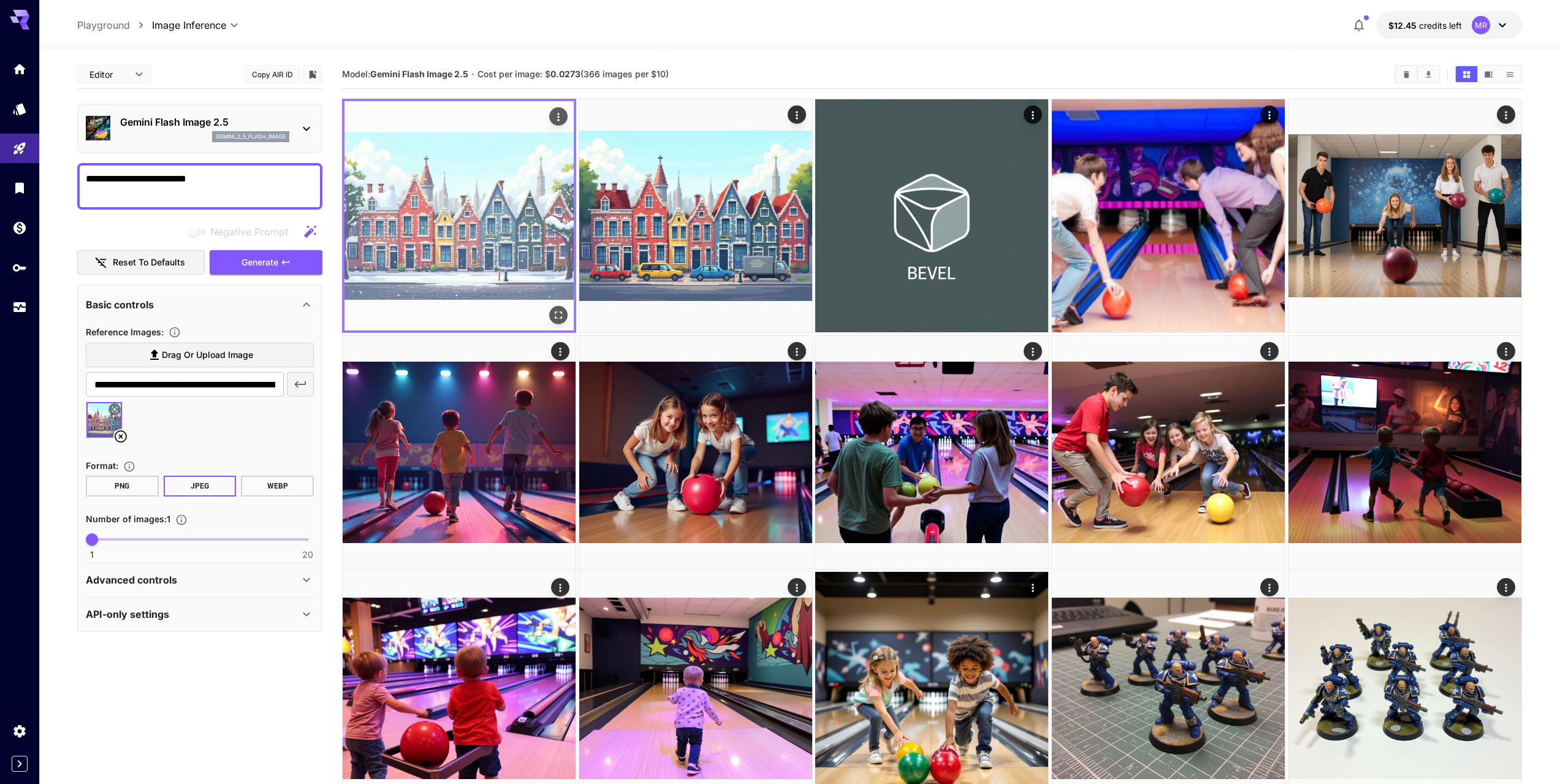
click at [438, 237] on img at bounding box center [459, 216] width 230 height 230
click at [562, 317] on icon "Open in fullscreen" at bounding box center [558, 315] width 12 height 12
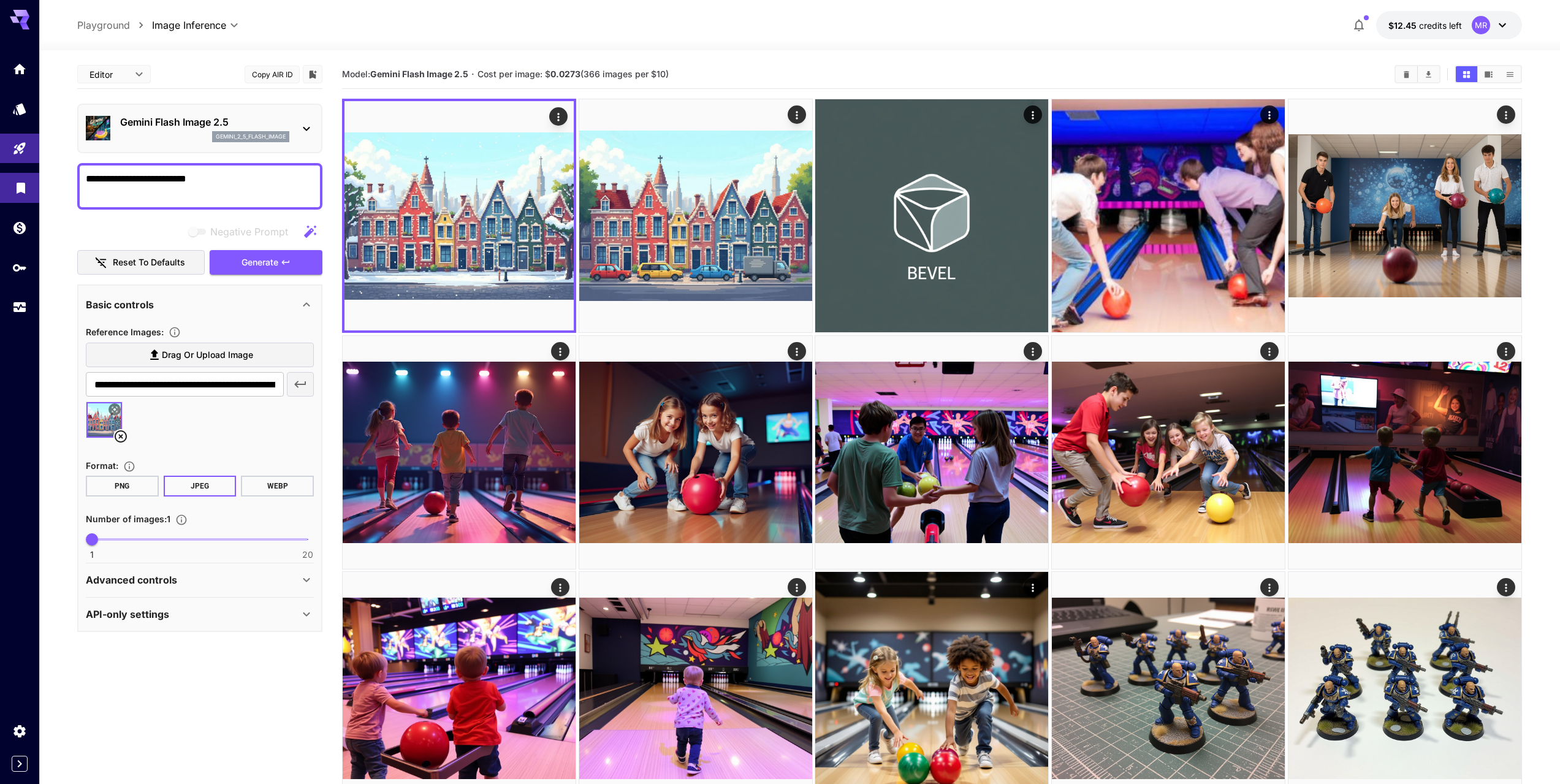
drag, startPoint x: 233, startPoint y: 184, endPoint x: 7, endPoint y: 174, distance: 226.2
drag, startPoint x: 270, startPoint y: 175, endPoint x: 474, endPoint y: 123, distance: 210.5
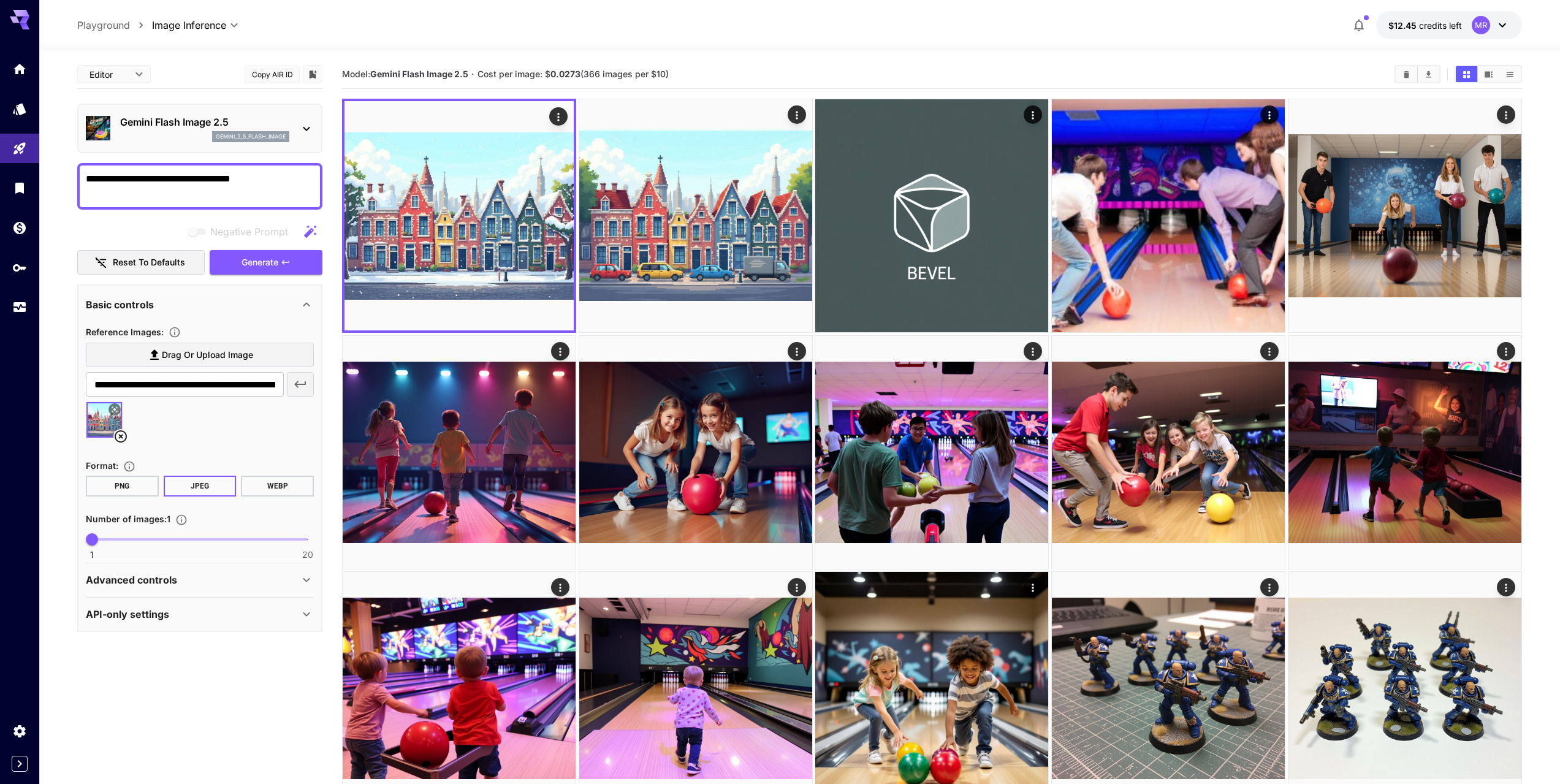
click at [302, 184] on textarea "**********" at bounding box center [199, 186] width 228 height 29
drag, startPoint x: 297, startPoint y: 179, endPoint x: 0, endPoint y: 167, distance: 297.2
paste textarea "*"
type textarea "**********"
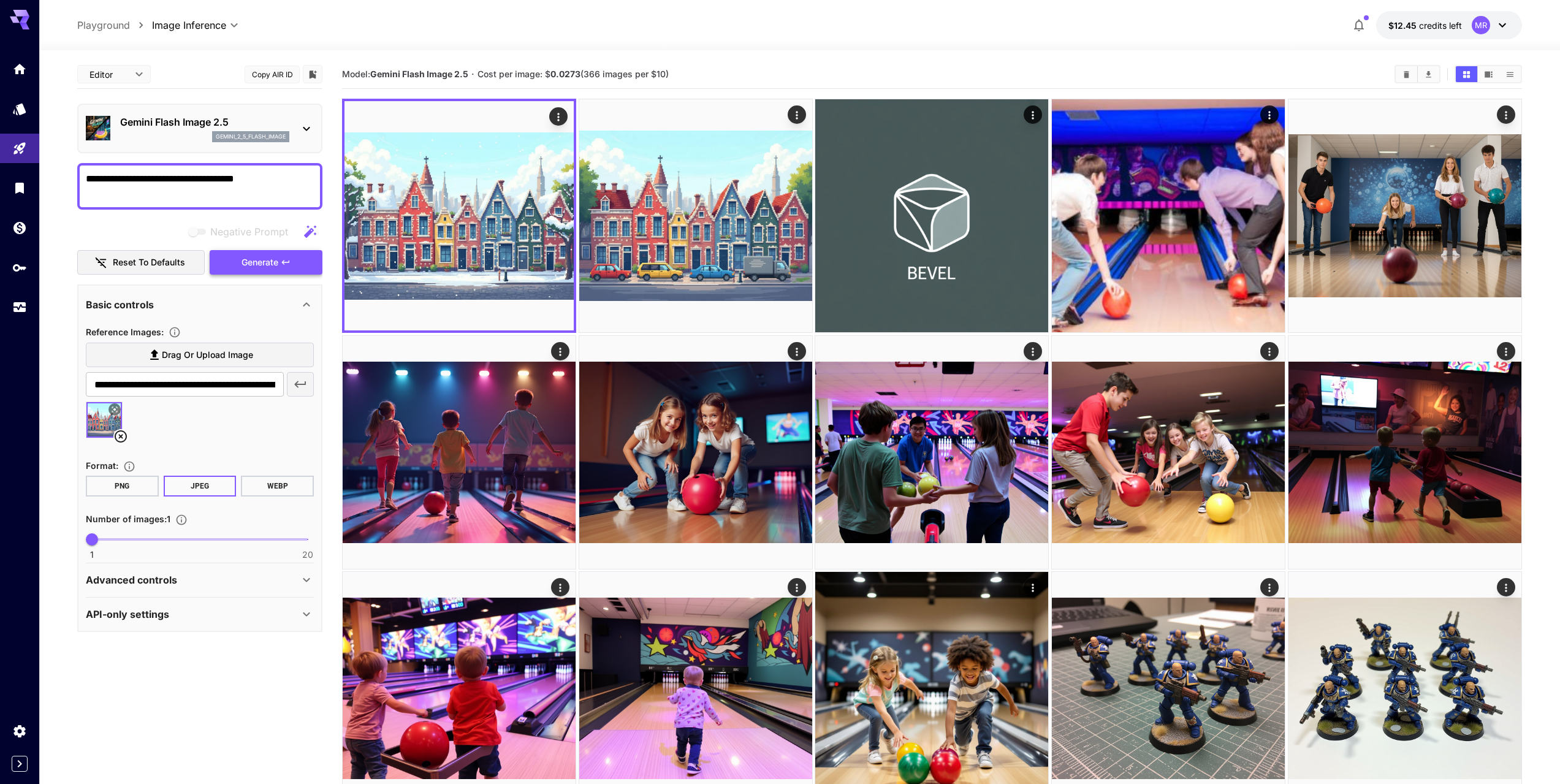
click at [257, 260] on span "Generate" at bounding box center [260, 263] width 37 height 16
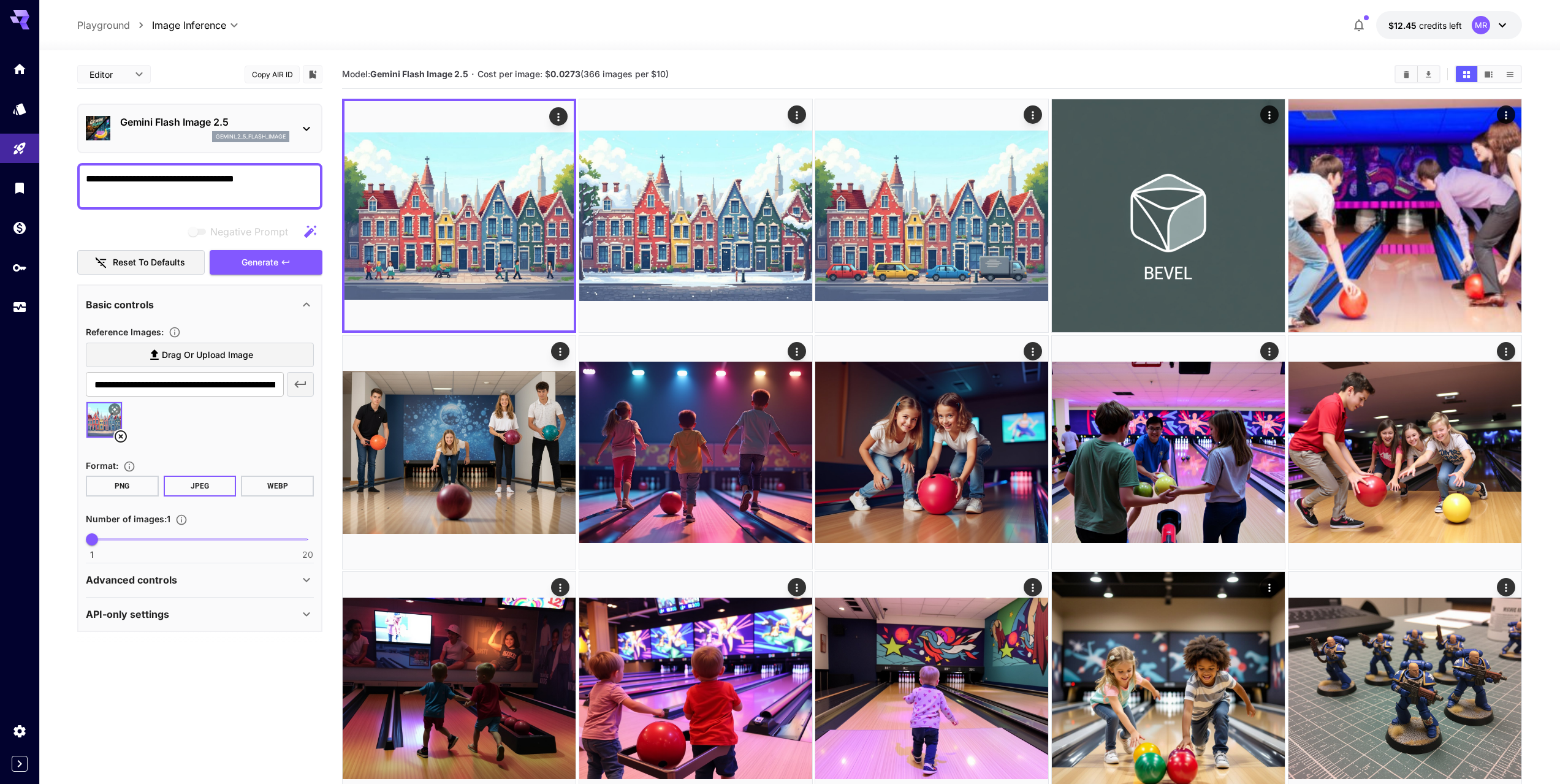
click at [98, 421] on img at bounding box center [104, 420] width 36 height 36
drag, startPoint x: 235, startPoint y: 717, endPoint x: 226, endPoint y: 721, distance: 9.8
click at [227, 721] on section "**********" at bounding box center [199, 393] width 245 height 666
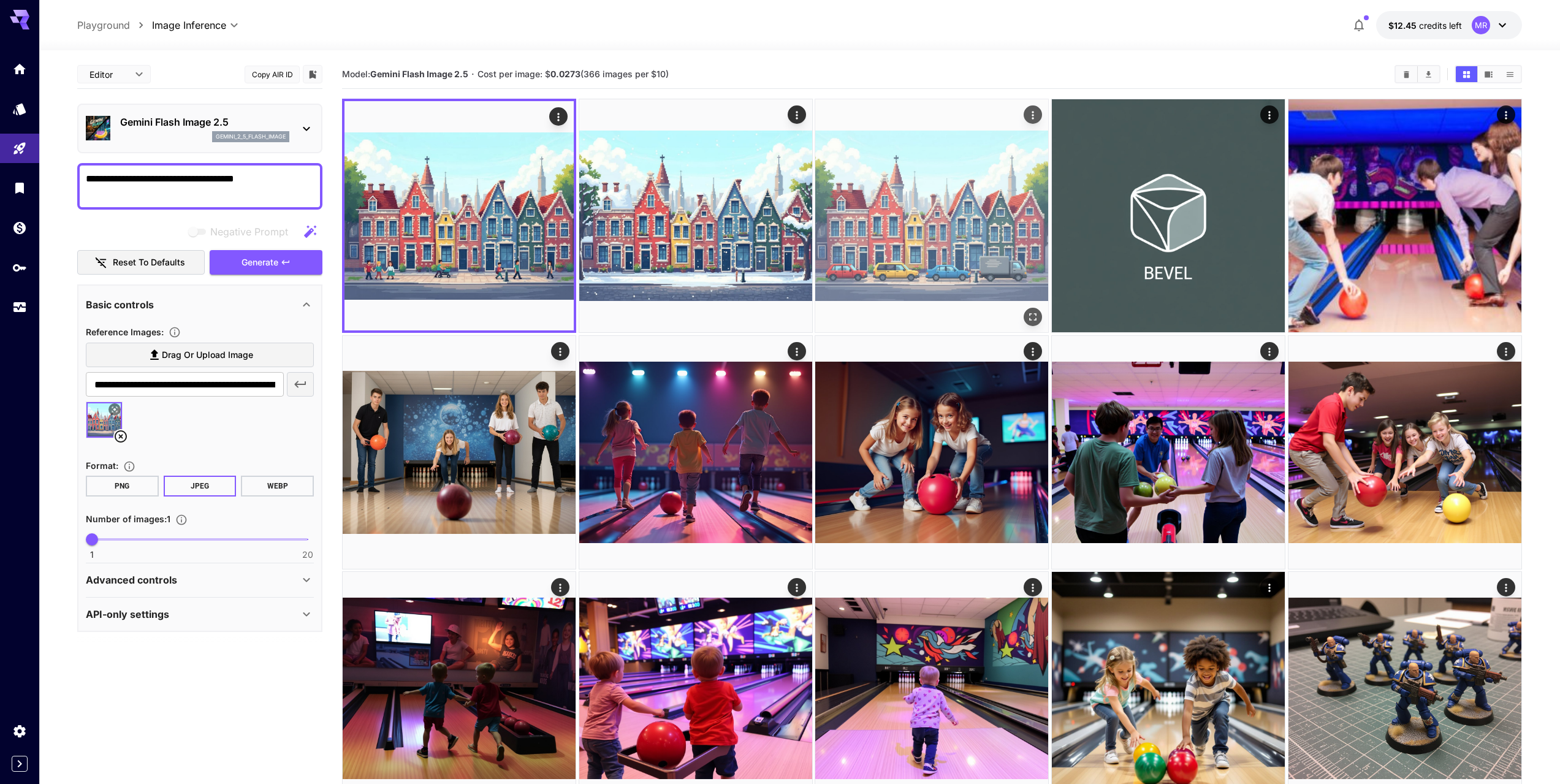
click at [937, 241] on img at bounding box center [932, 216] width 233 height 233
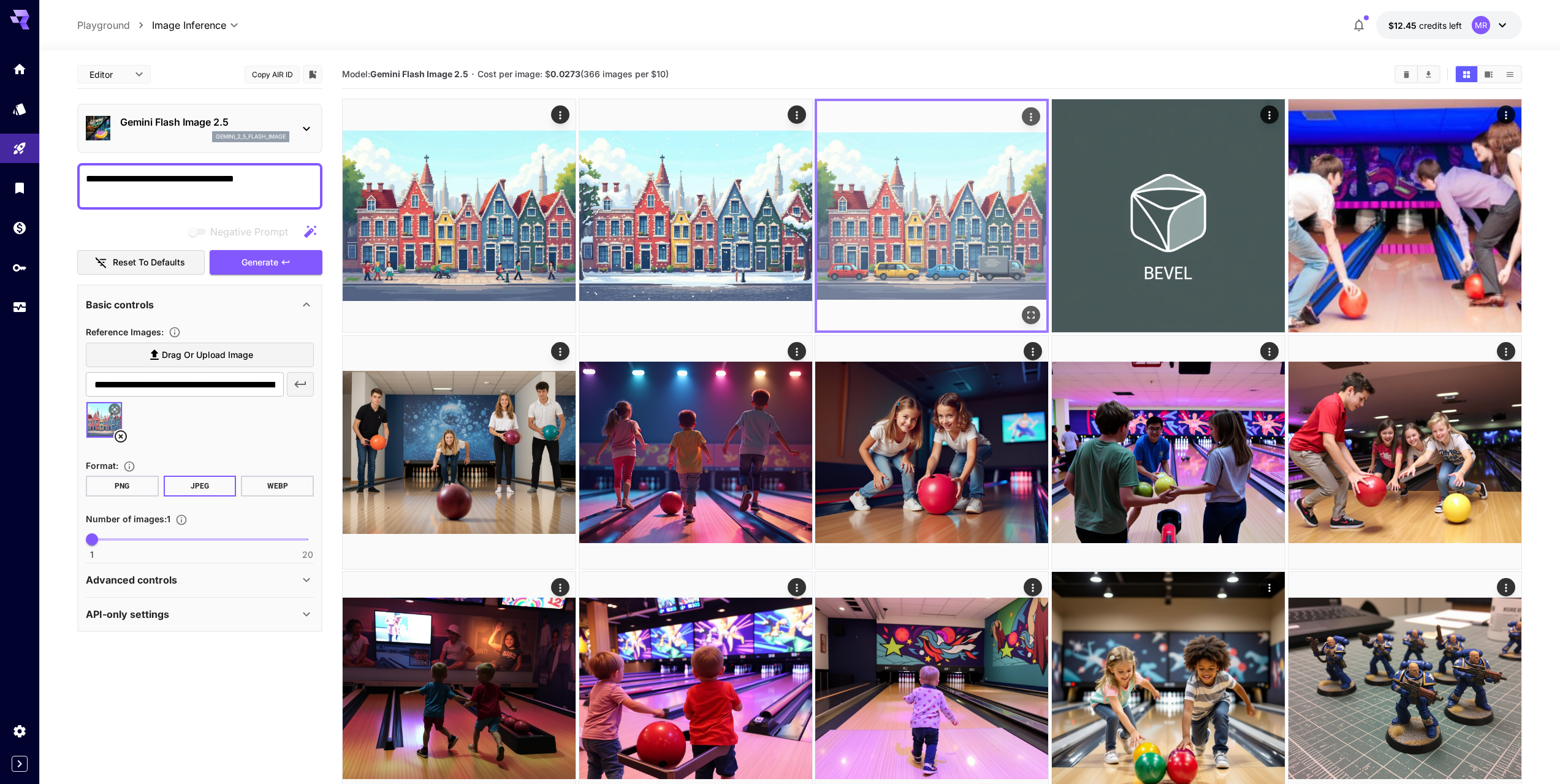
click at [1030, 308] on button "Open in fullscreen" at bounding box center [1032, 315] width 18 height 18
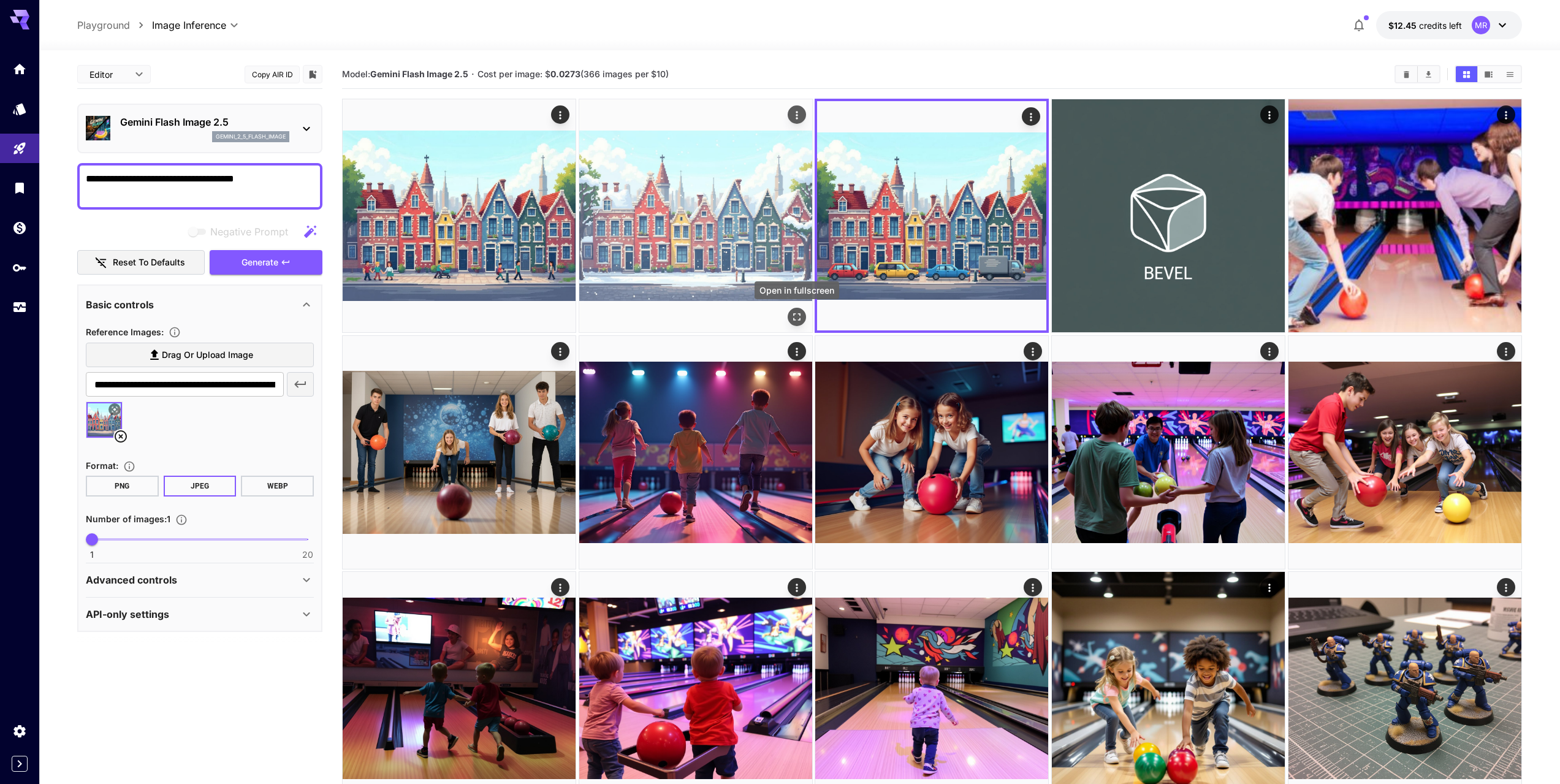
click at [799, 313] on icon "Open in fullscreen" at bounding box center [796, 317] width 12 height 12
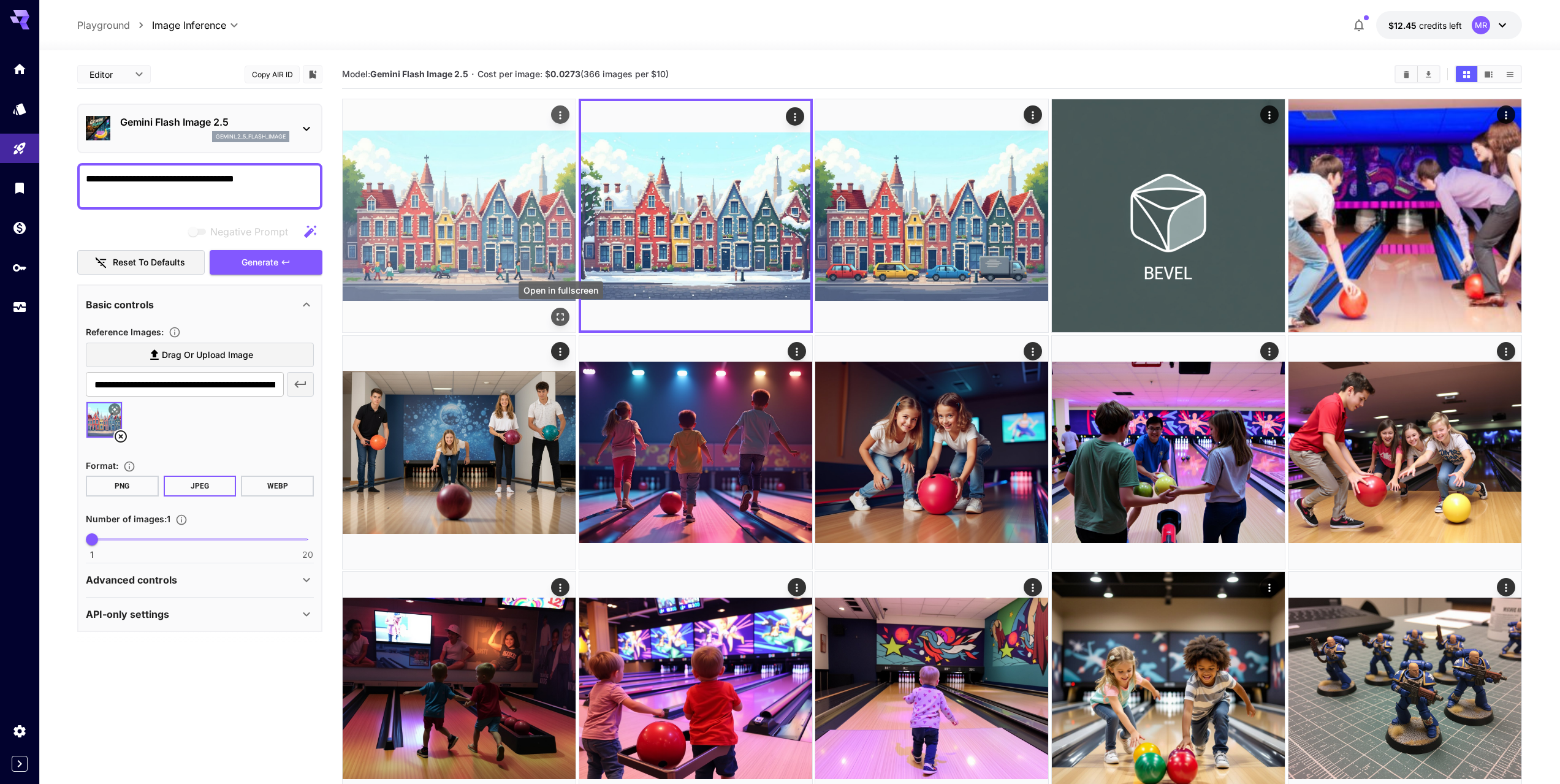
click at [556, 313] on icon "Open in fullscreen" at bounding box center [560, 317] width 12 height 12
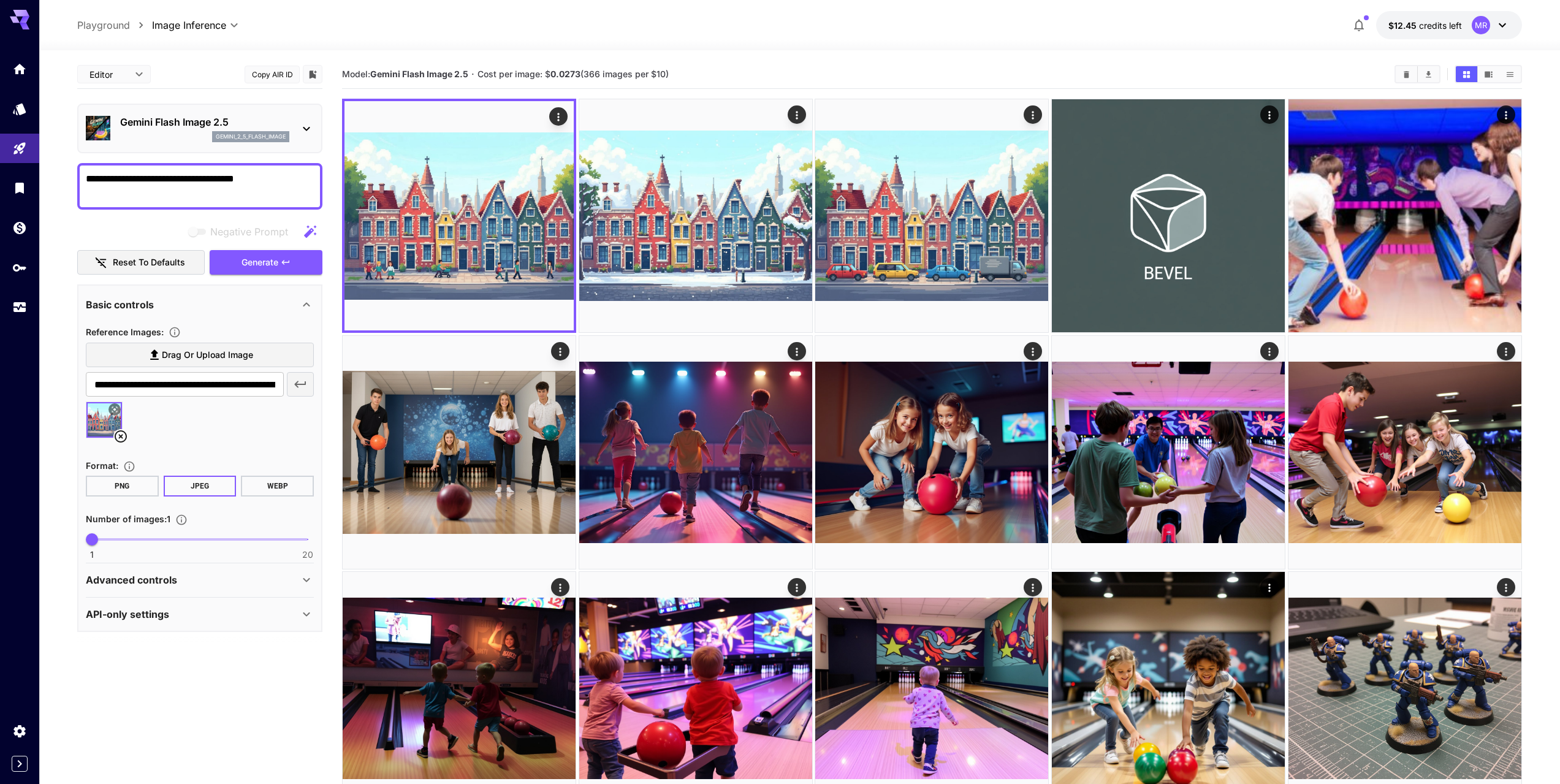
click at [915, 28] on div "**********" at bounding box center [800, 25] width 1445 height 28
